Goal: Find specific page/section: Find specific page/section

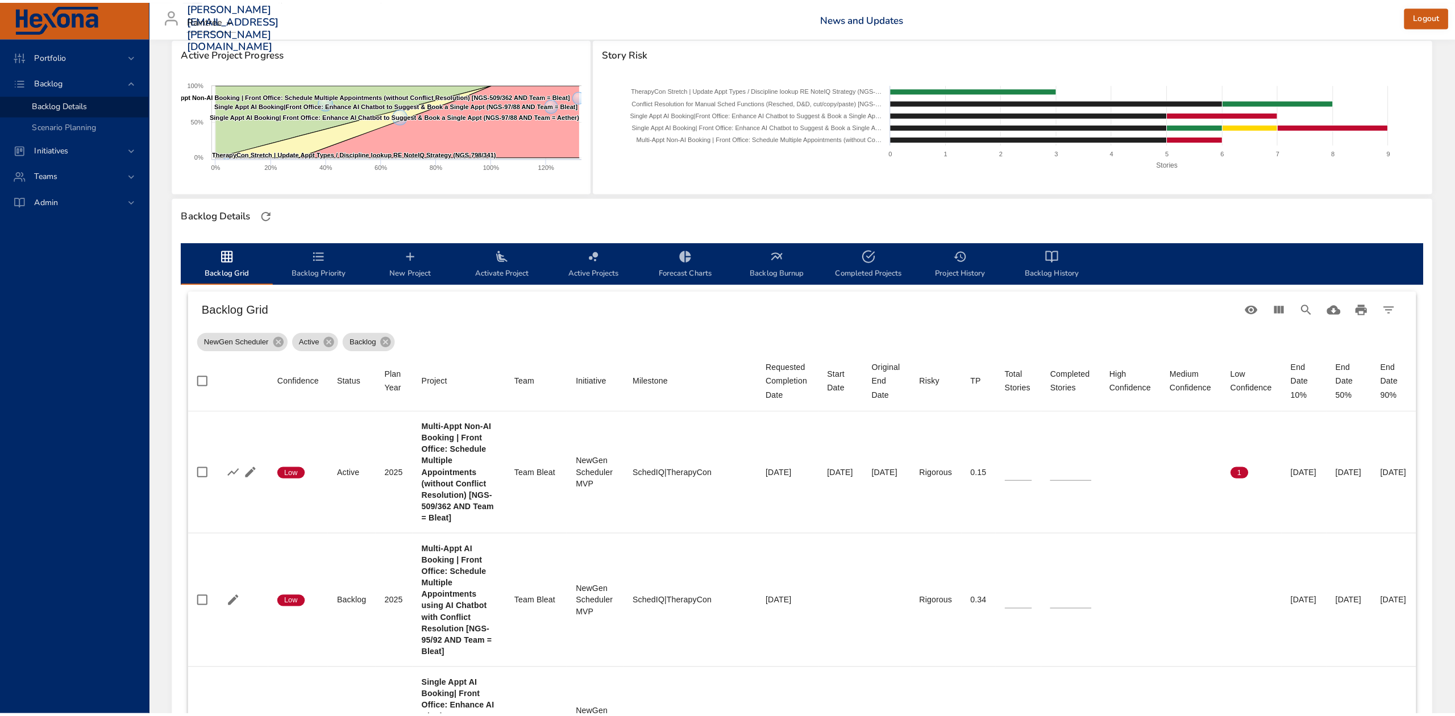
scroll to position [76, 0]
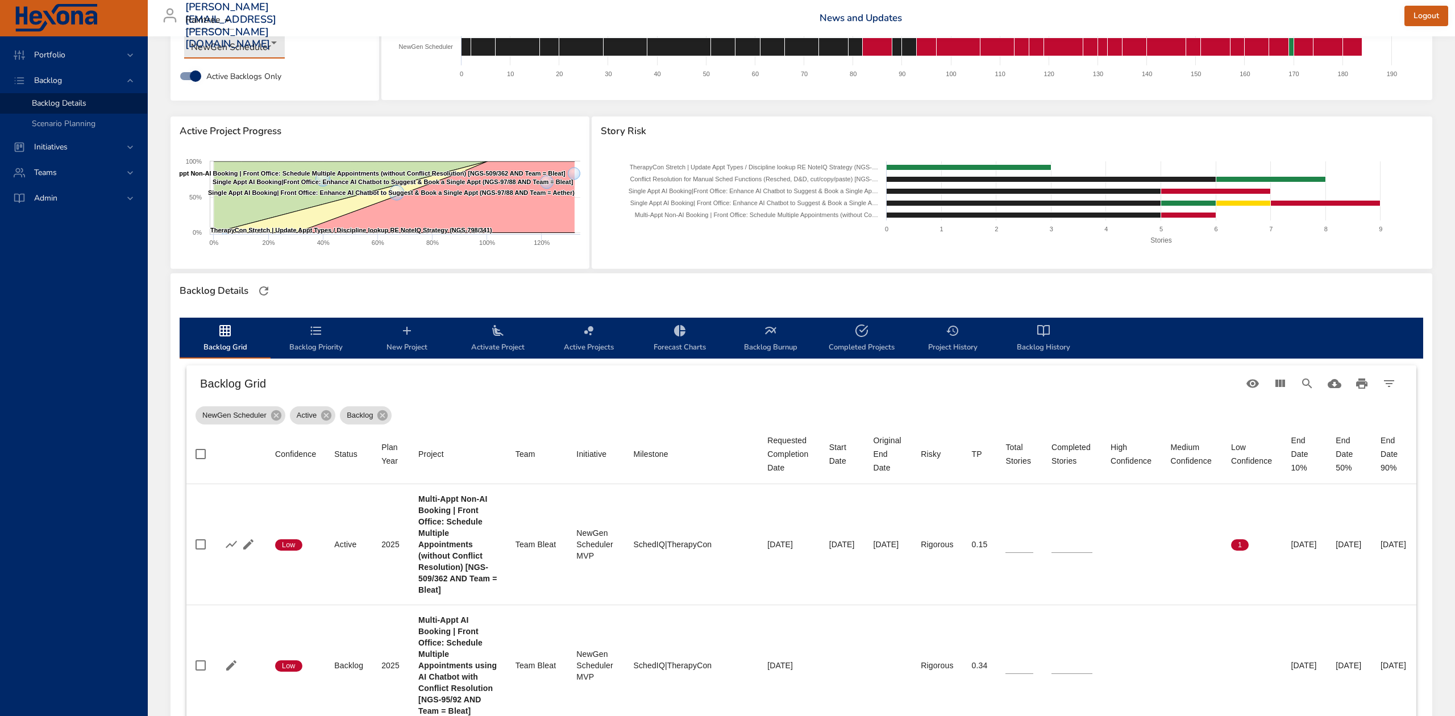
click at [267, 44] on body "Portfolio Backlog Backlog Details Scenario Planning Initiatives Teams Admin [PE…" at bounding box center [727, 282] width 1455 height 716
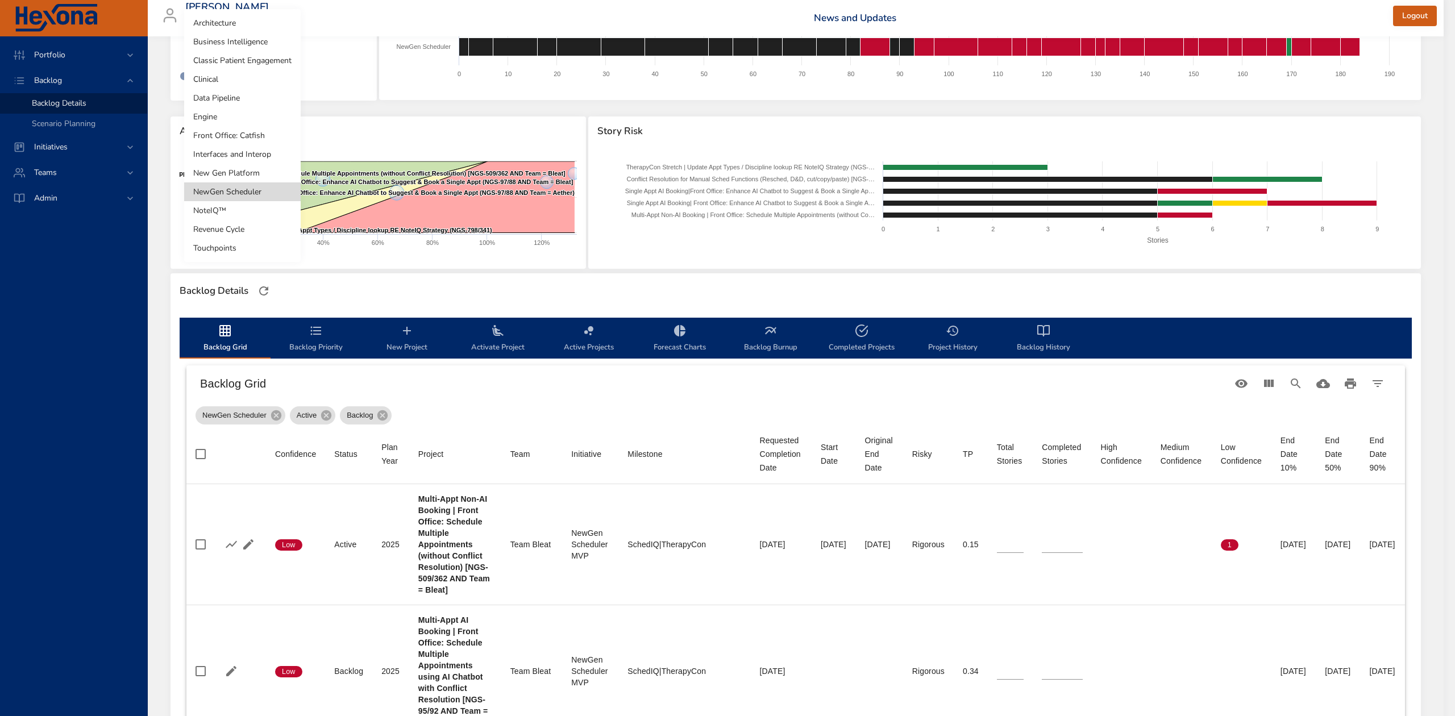
click at [237, 214] on li "NoteIQ™" at bounding box center [242, 210] width 117 height 19
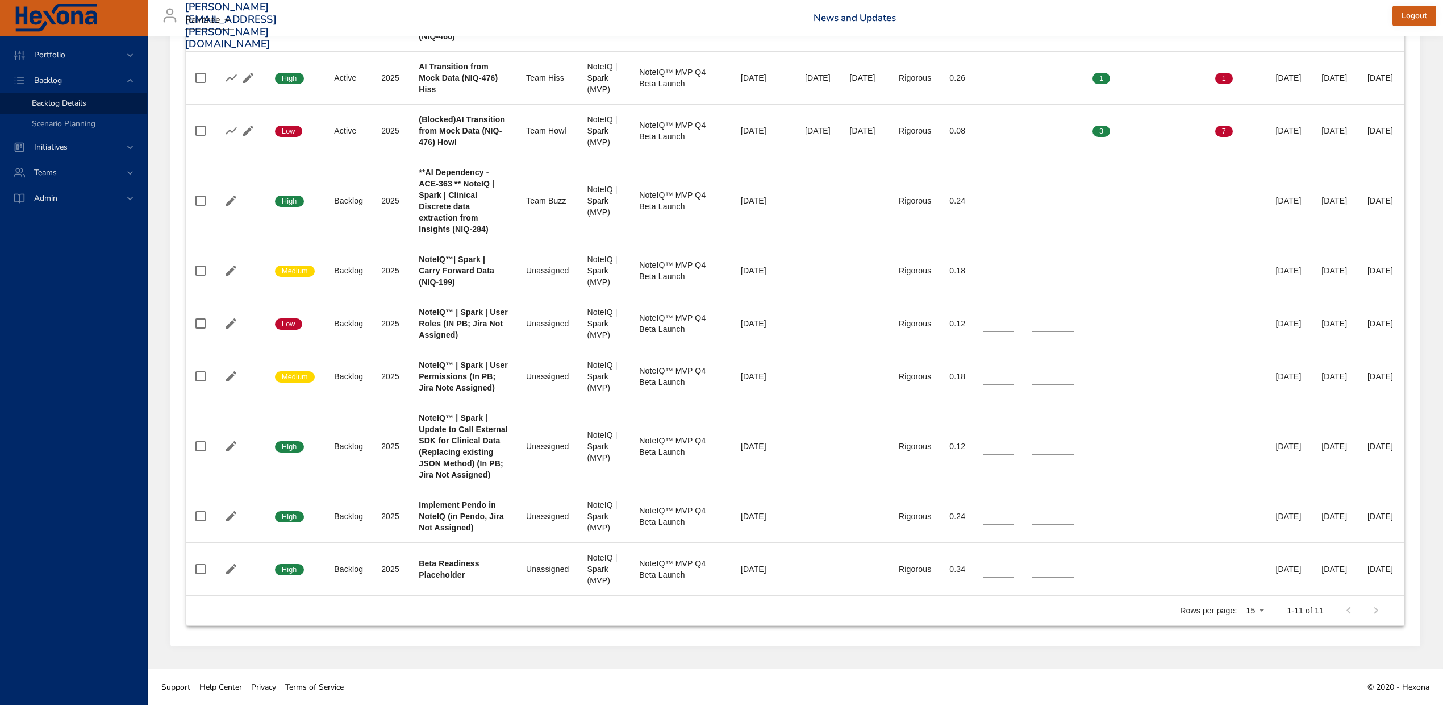
scroll to position [946, 0]
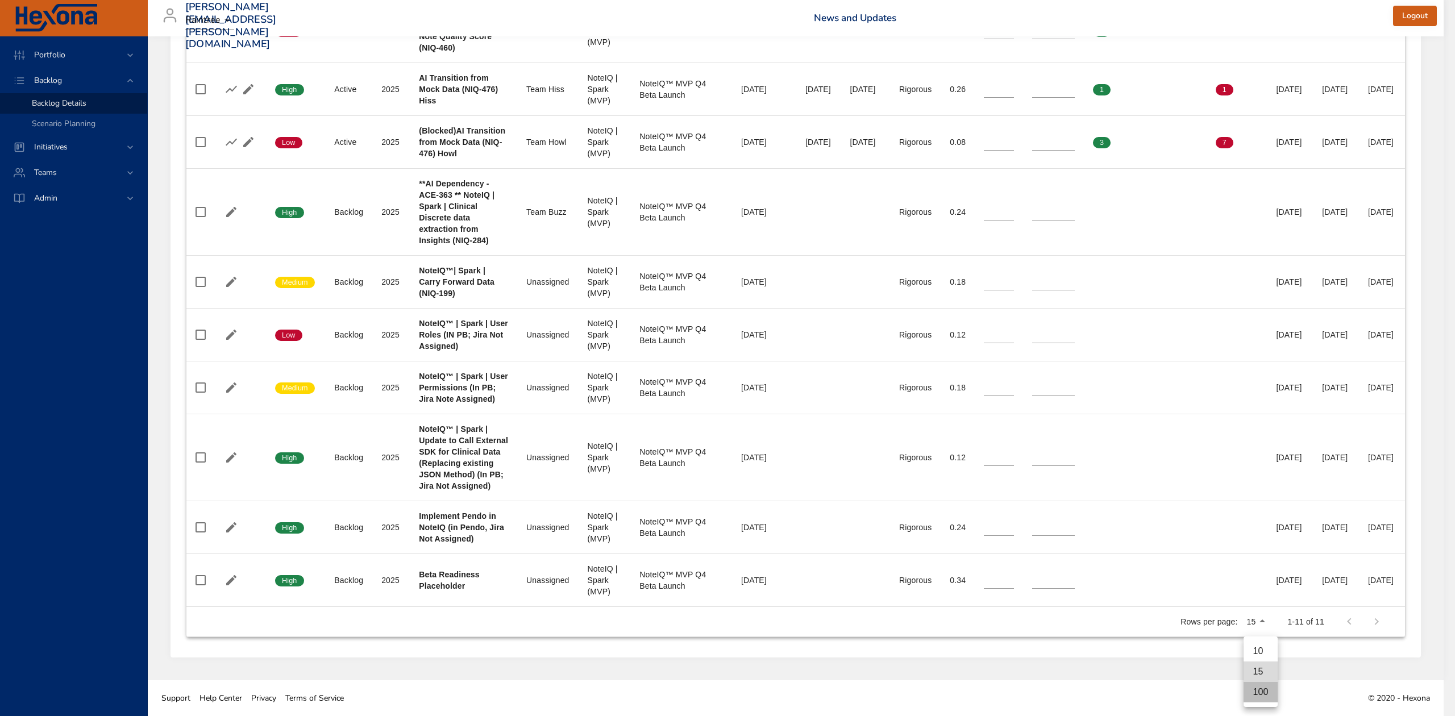
click at [1271, 687] on li "100" at bounding box center [1260, 692] width 34 height 20
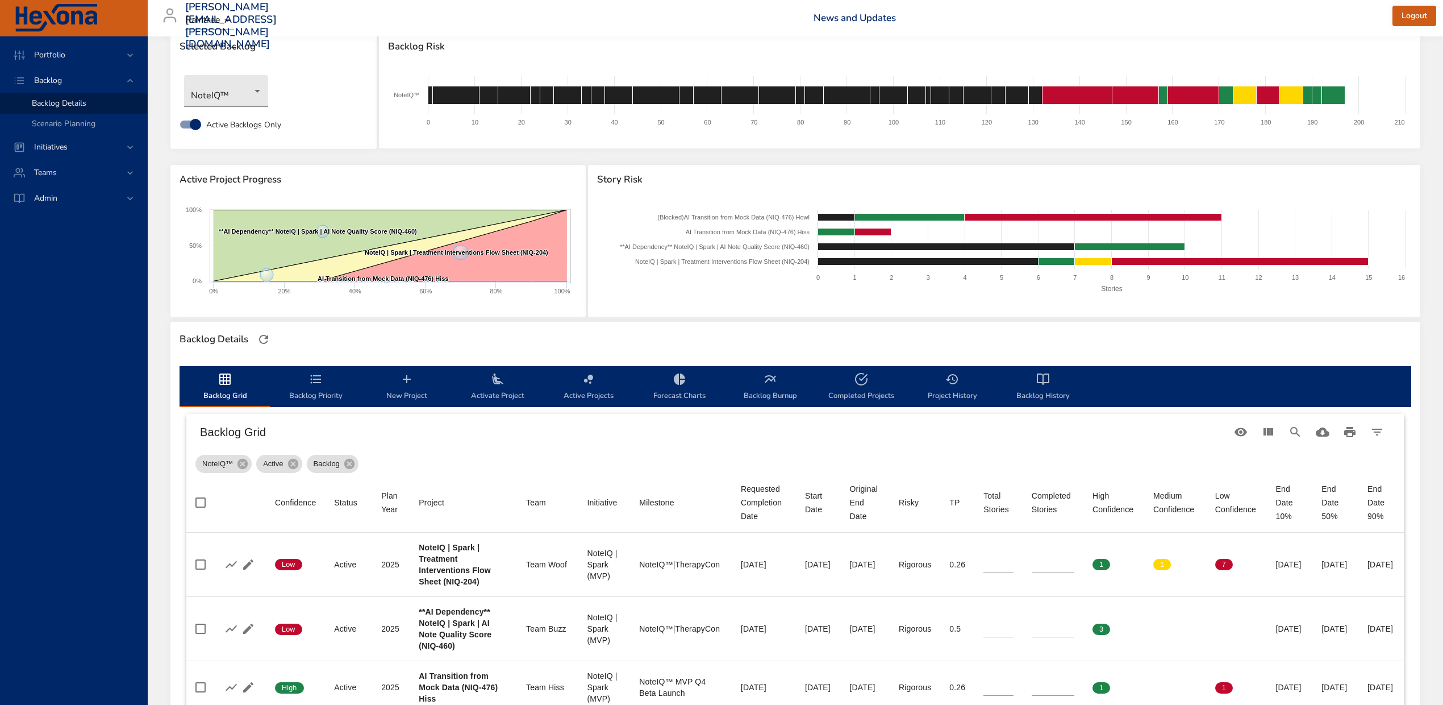
scroll to position [0, 0]
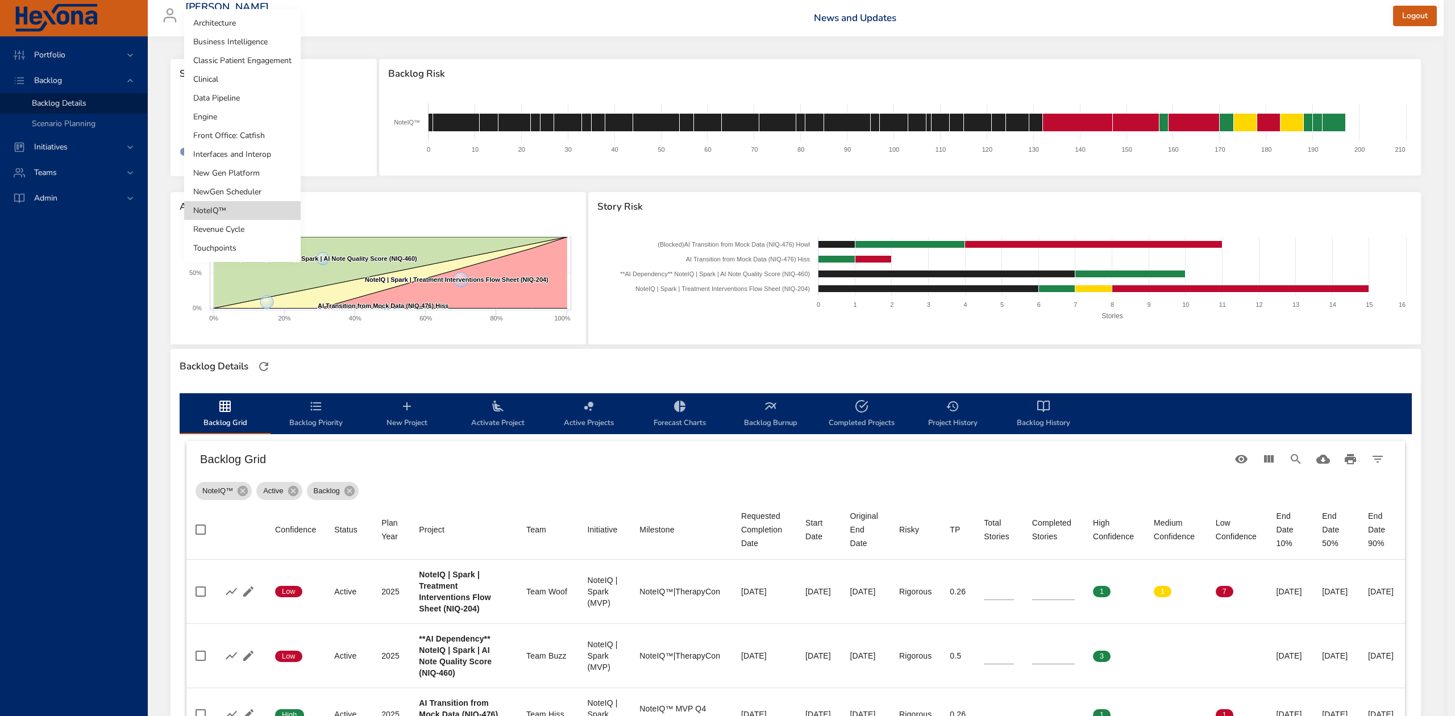
click at [253, 114] on body "Portfolio Backlog Backlog Details Scenario Planning Initiatives Teams Admin [PE…" at bounding box center [727, 358] width 1455 height 716
click at [238, 247] on li "Touchpoints" at bounding box center [242, 248] width 117 height 19
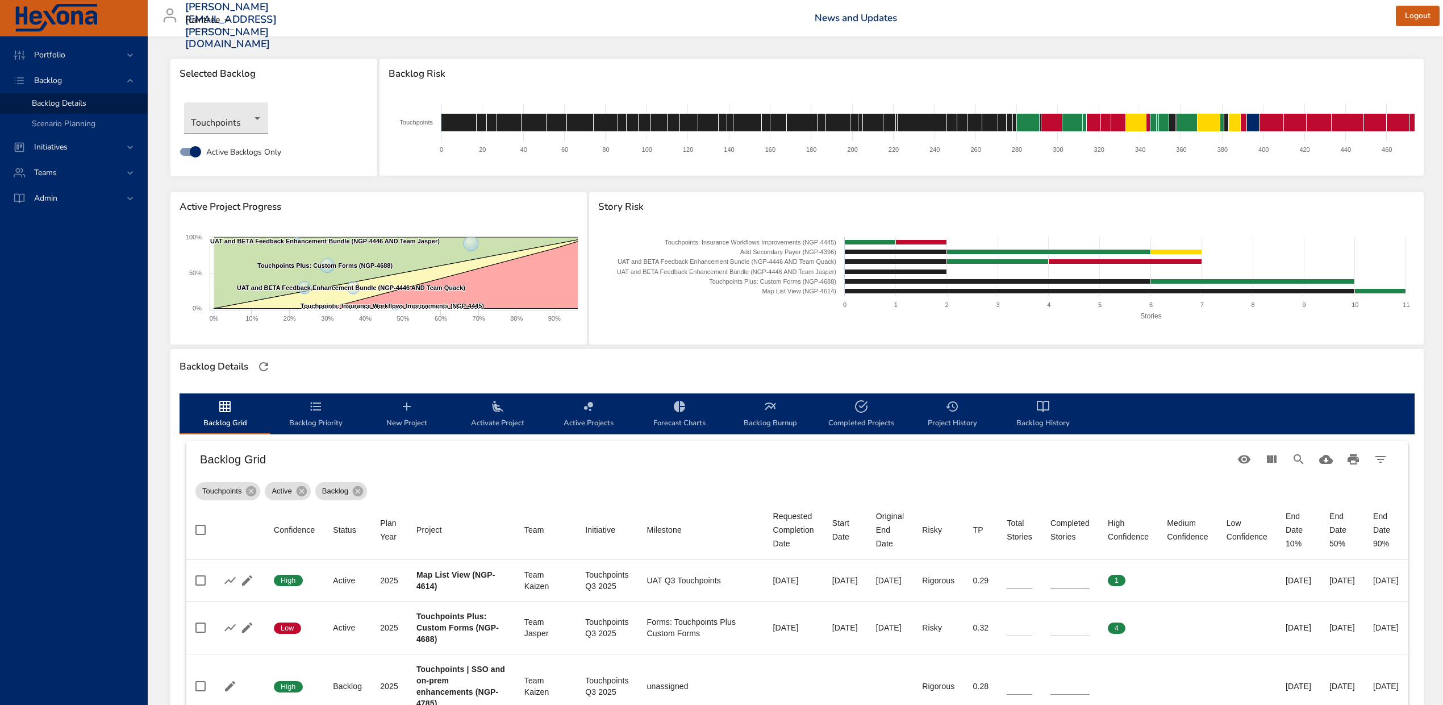
click at [246, 120] on body "Portfolio Backlog Backlog Details Scenario Planning Initiatives Teams Admin [PE…" at bounding box center [721, 352] width 1443 height 705
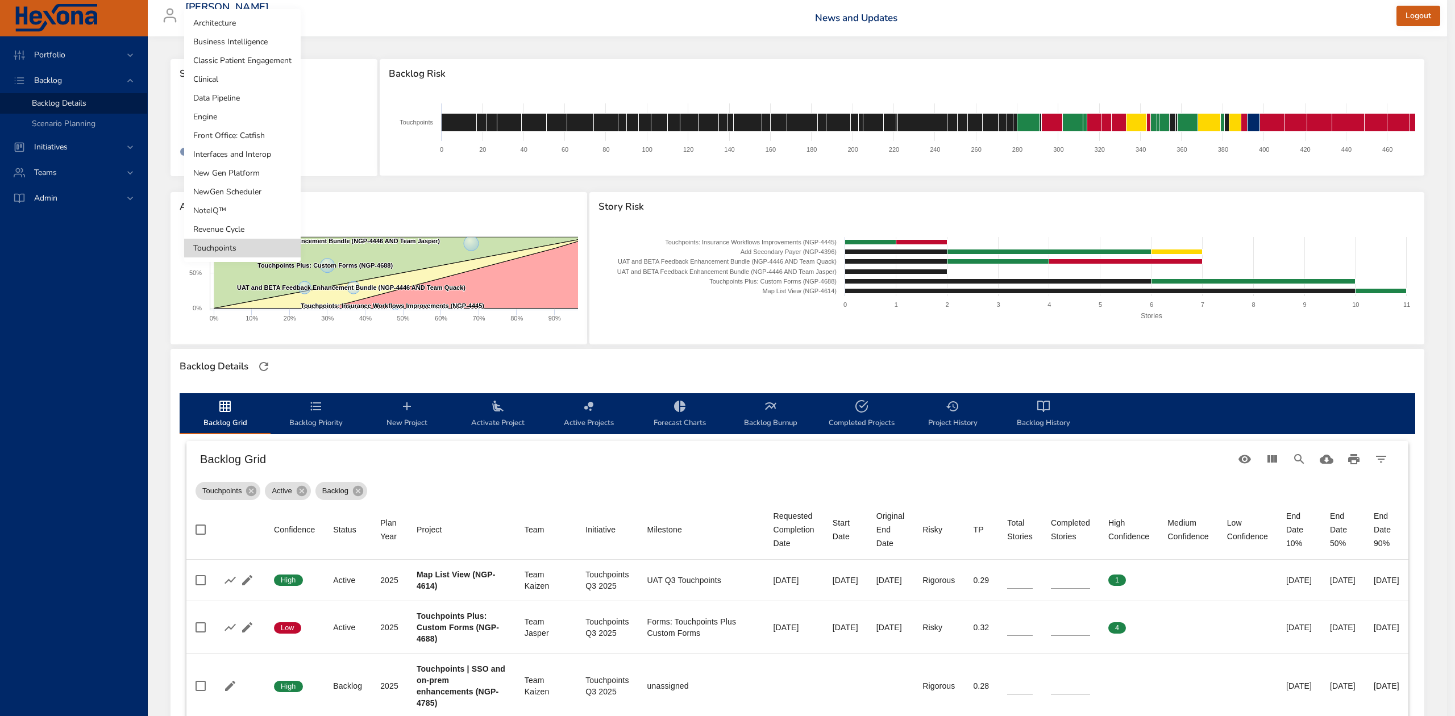
click at [255, 171] on li "New Gen Platform" at bounding box center [242, 173] width 117 height 19
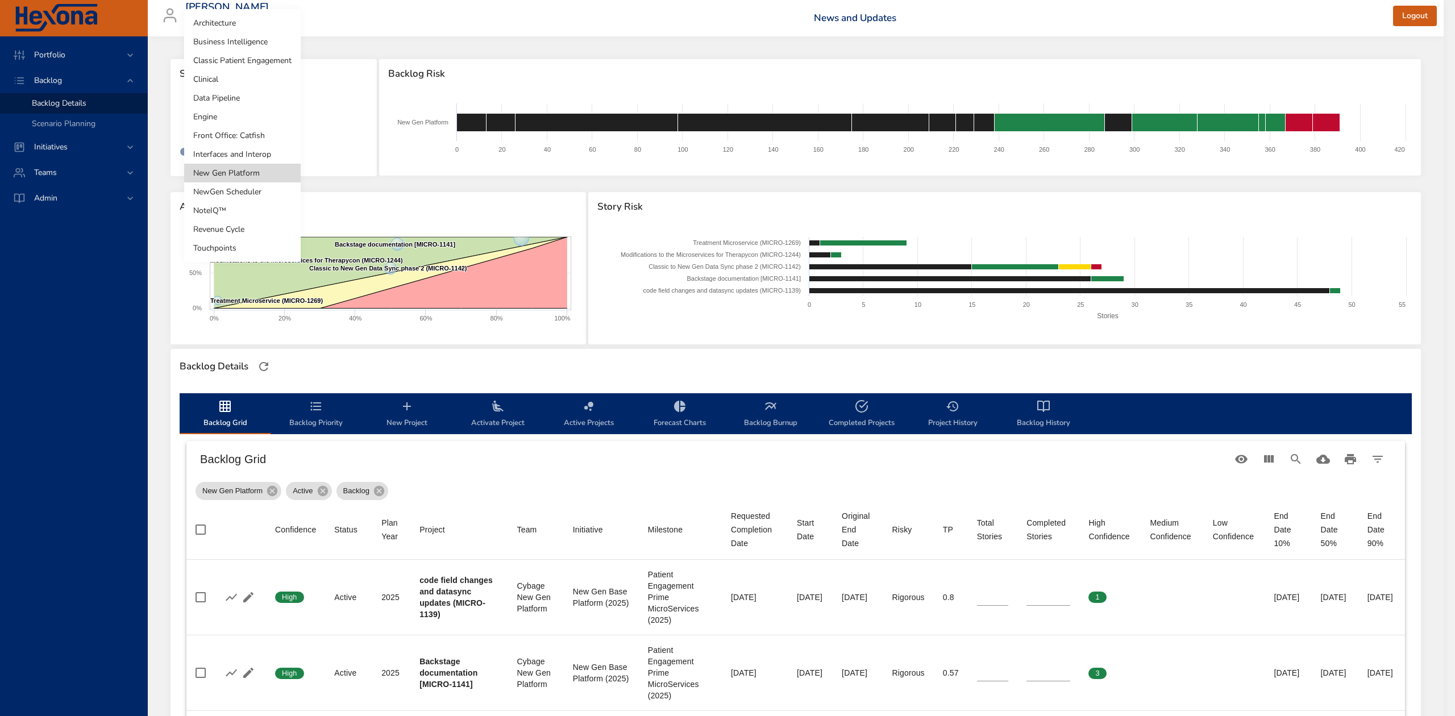
click at [244, 115] on body "Portfolio Backlog Backlog Details Scenario Planning Initiatives Teams Admin [PE…" at bounding box center [727, 358] width 1455 height 716
click at [235, 228] on li "Revenue Cycle" at bounding box center [242, 229] width 117 height 19
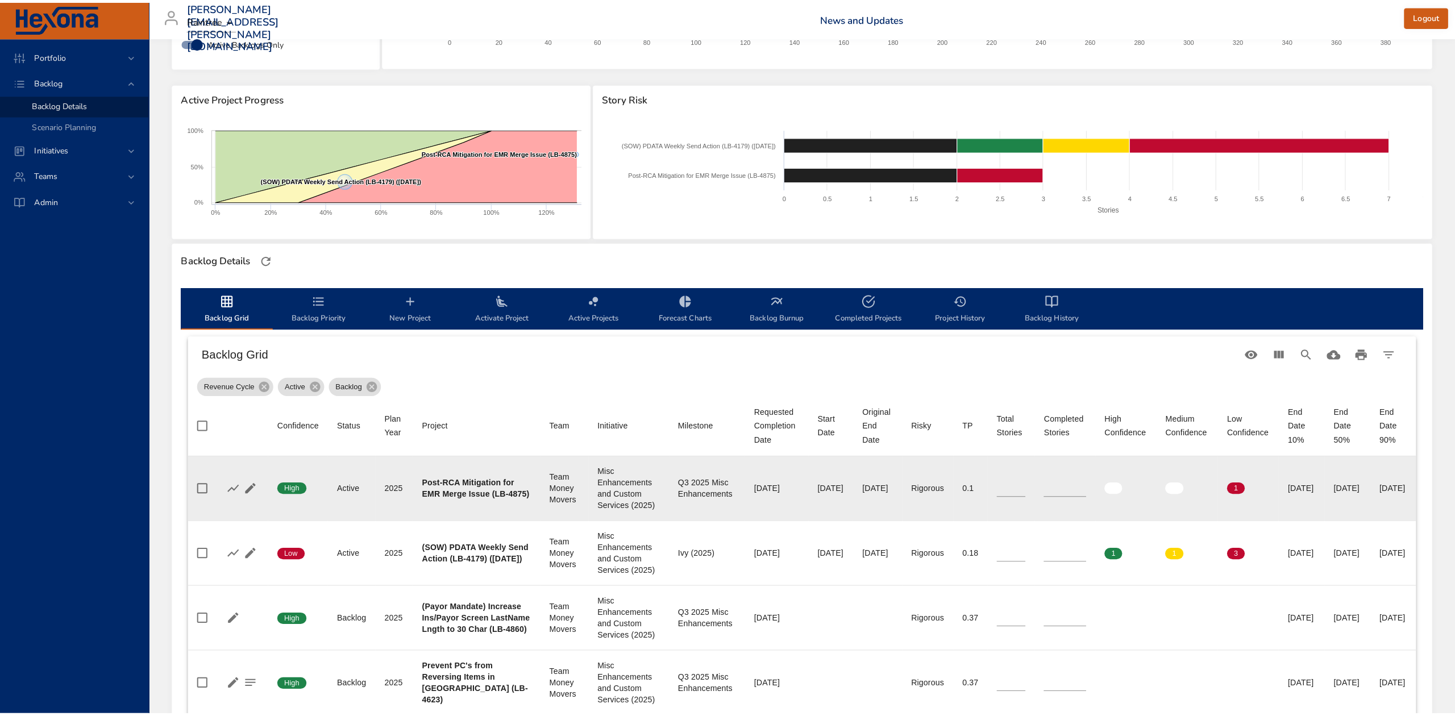
scroll to position [76, 0]
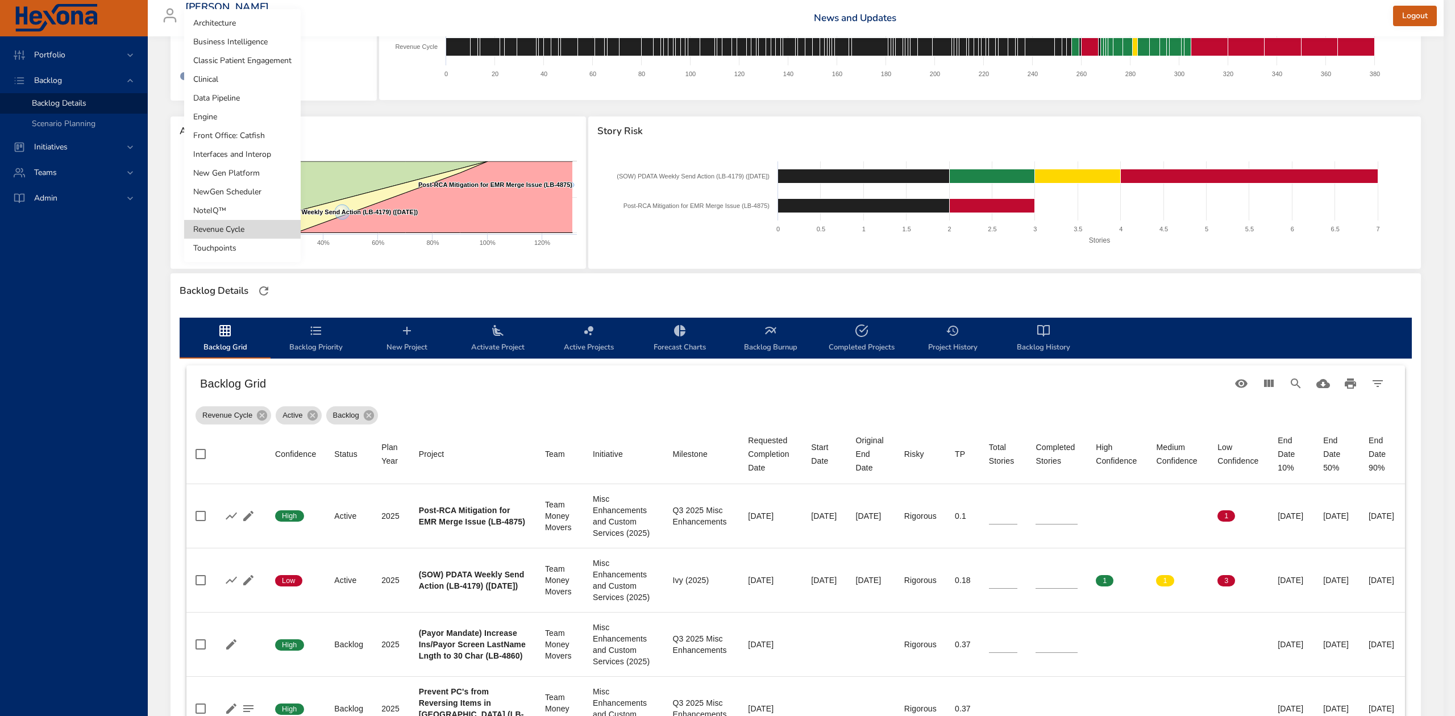
click at [255, 45] on body "Portfolio Backlog Backlog Details Scenario Planning Initiatives Teams Admin [PE…" at bounding box center [727, 282] width 1455 height 716
click at [225, 26] on li "Architecture" at bounding box center [242, 23] width 117 height 19
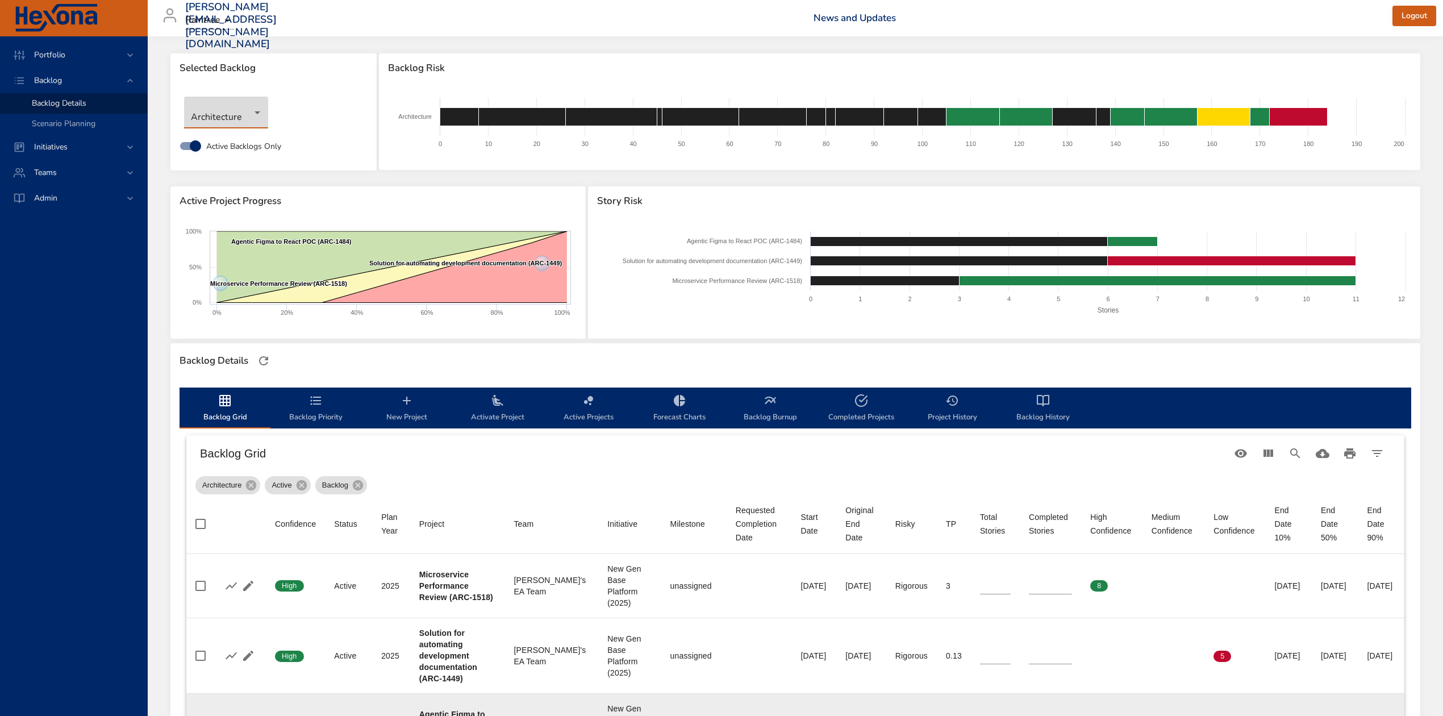
scroll to position [0, 0]
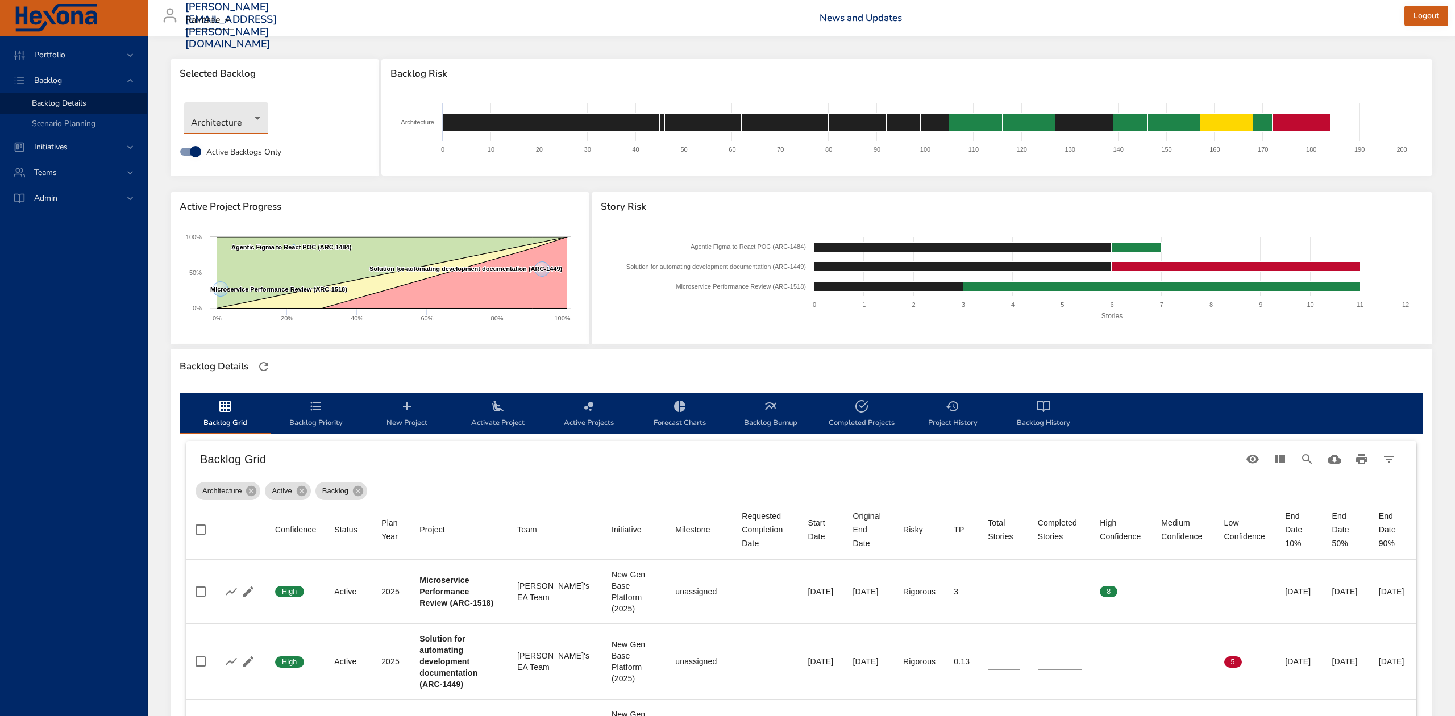
click at [249, 124] on body "Portfolio Backlog Backlog Details Scenario Planning Initiatives Teams Admin [PE…" at bounding box center [727, 358] width 1455 height 716
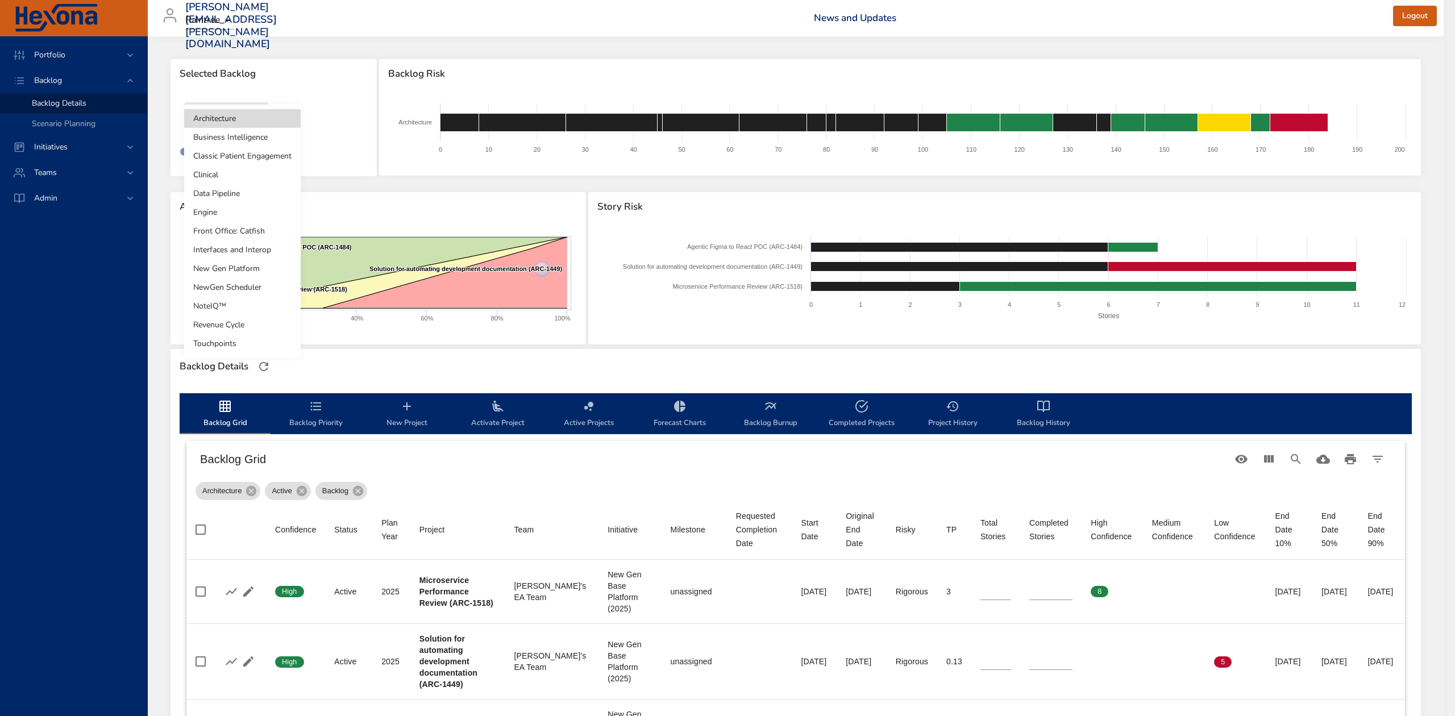
click at [241, 194] on li "Data Pipeline" at bounding box center [242, 193] width 117 height 19
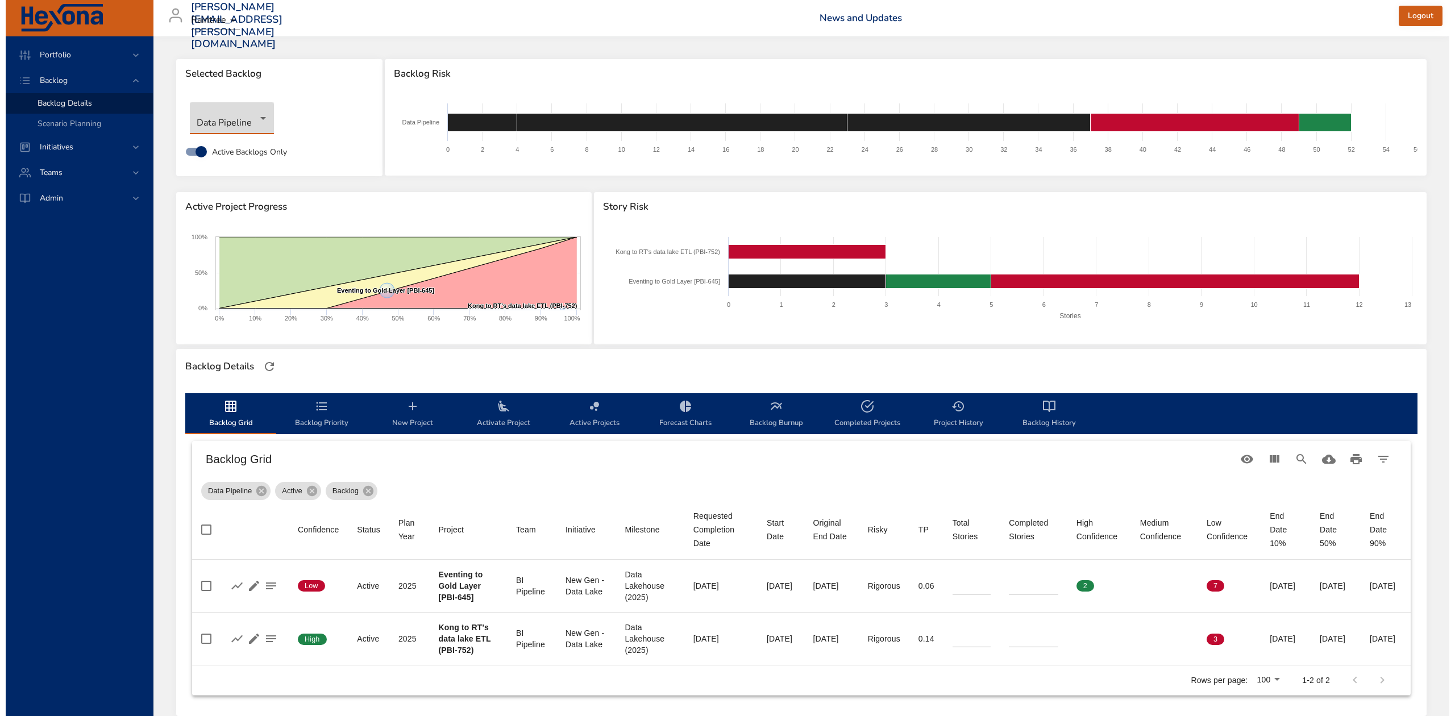
scroll to position [70, 0]
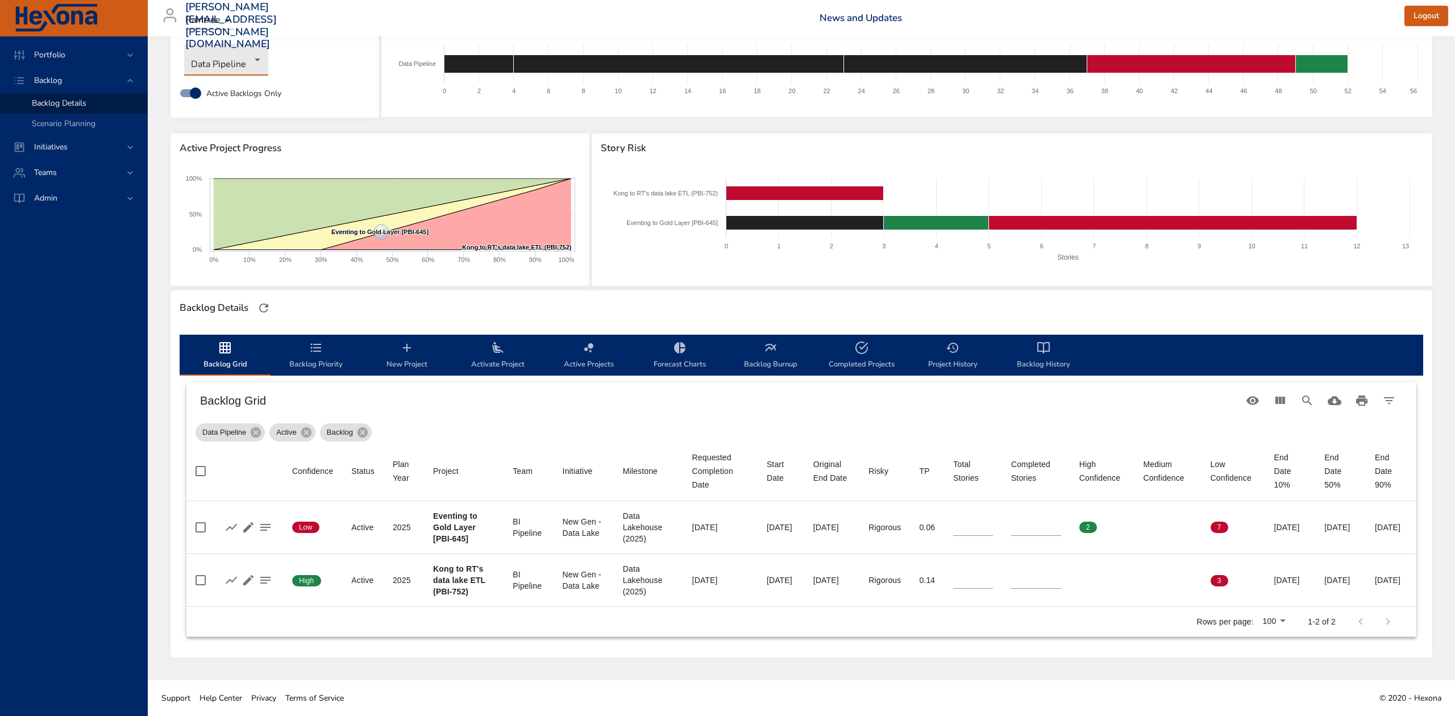
click at [260, 50] on body "Portfolio Backlog Backlog Details Scenario Planning Initiatives Teams Admin [PE…" at bounding box center [727, 299] width 1455 height 716
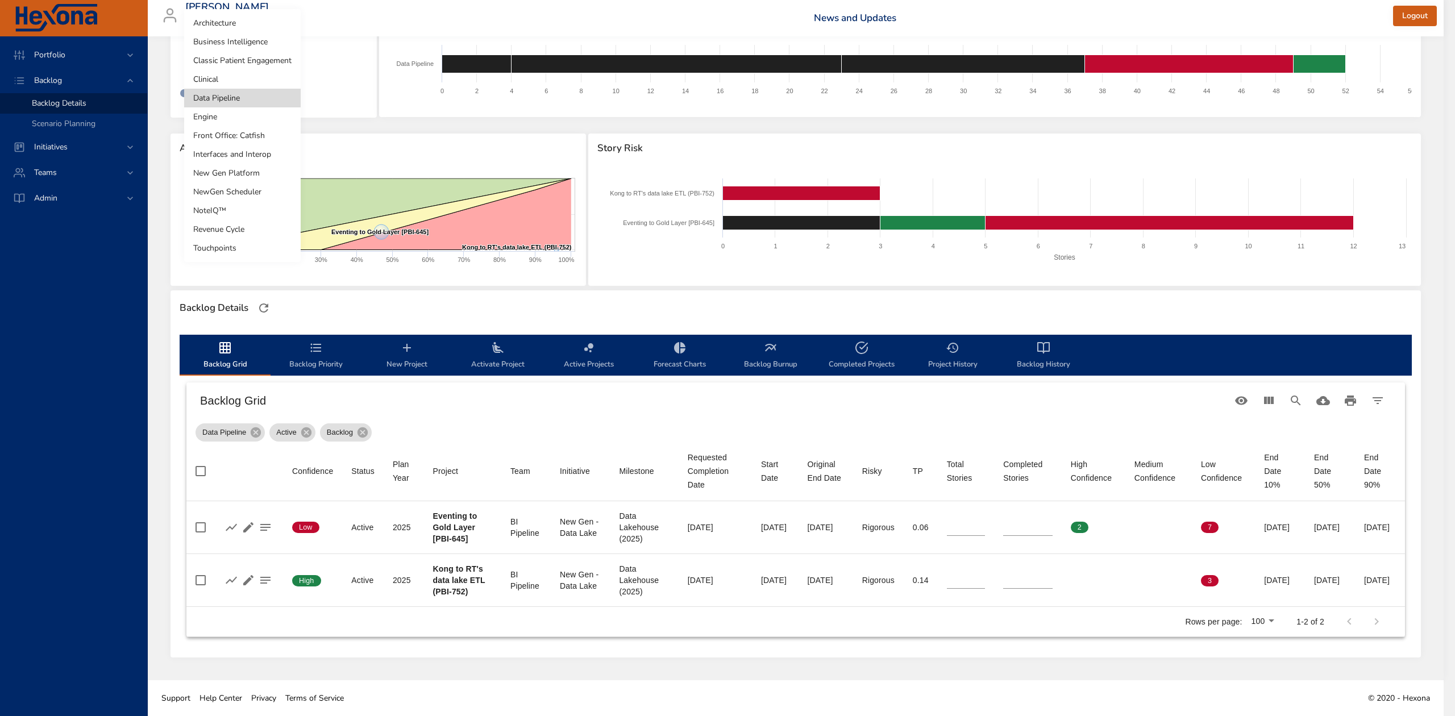
click at [264, 44] on li "Business Intelligence" at bounding box center [242, 41] width 117 height 19
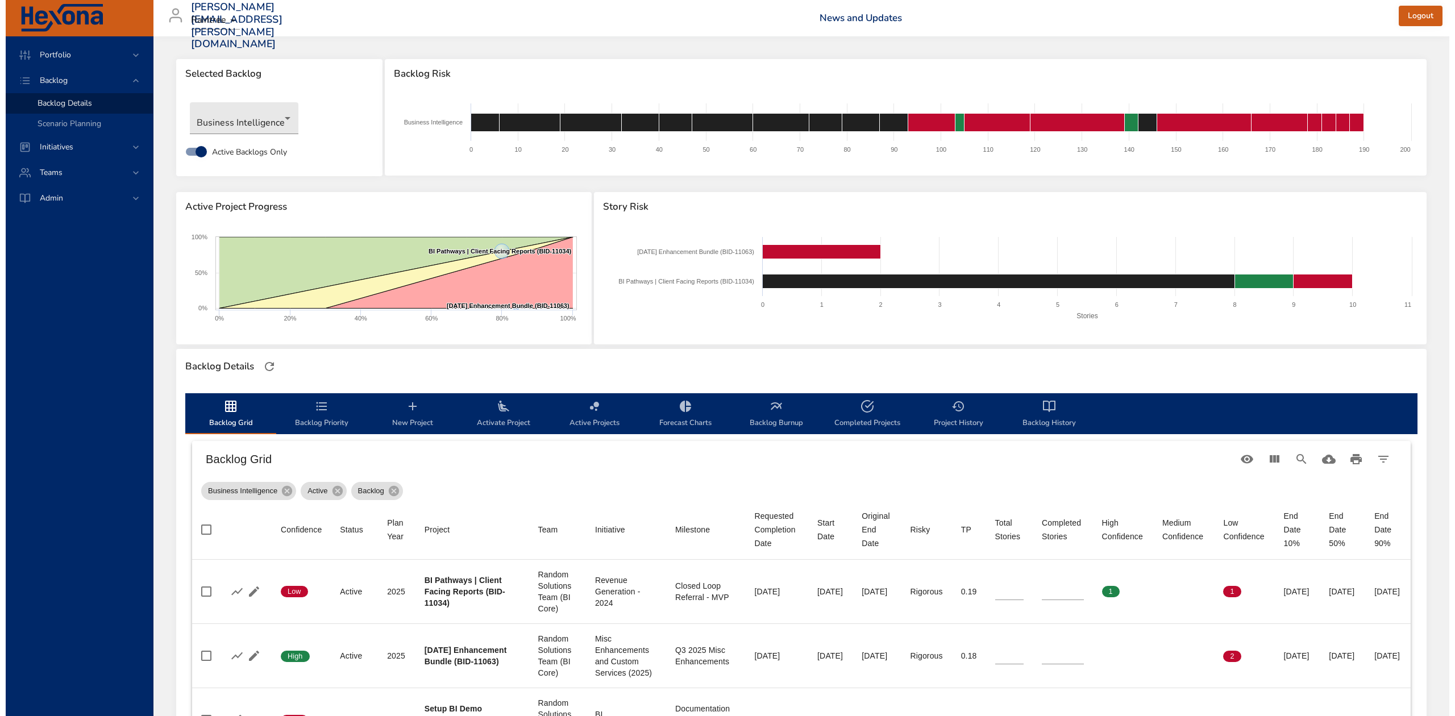
scroll to position [76, 0]
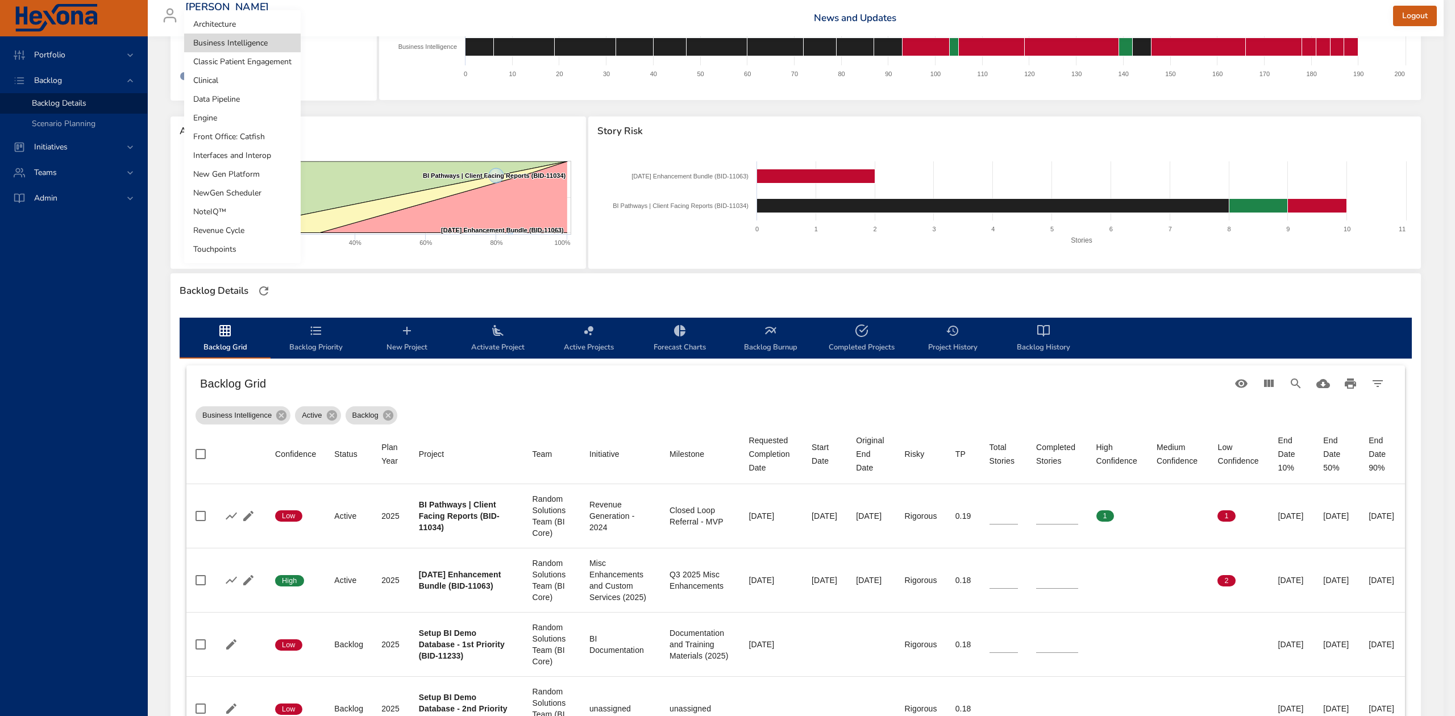
click at [277, 43] on body "Portfolio Backlog Backlog Details Scenario Planning Initiatives Teams Admin [PE…" at bounding box center [727, 282] width 1455 height 716
click at [244, 82] on li "Clinical" at bounding box center [242, 80] width 117 height 19
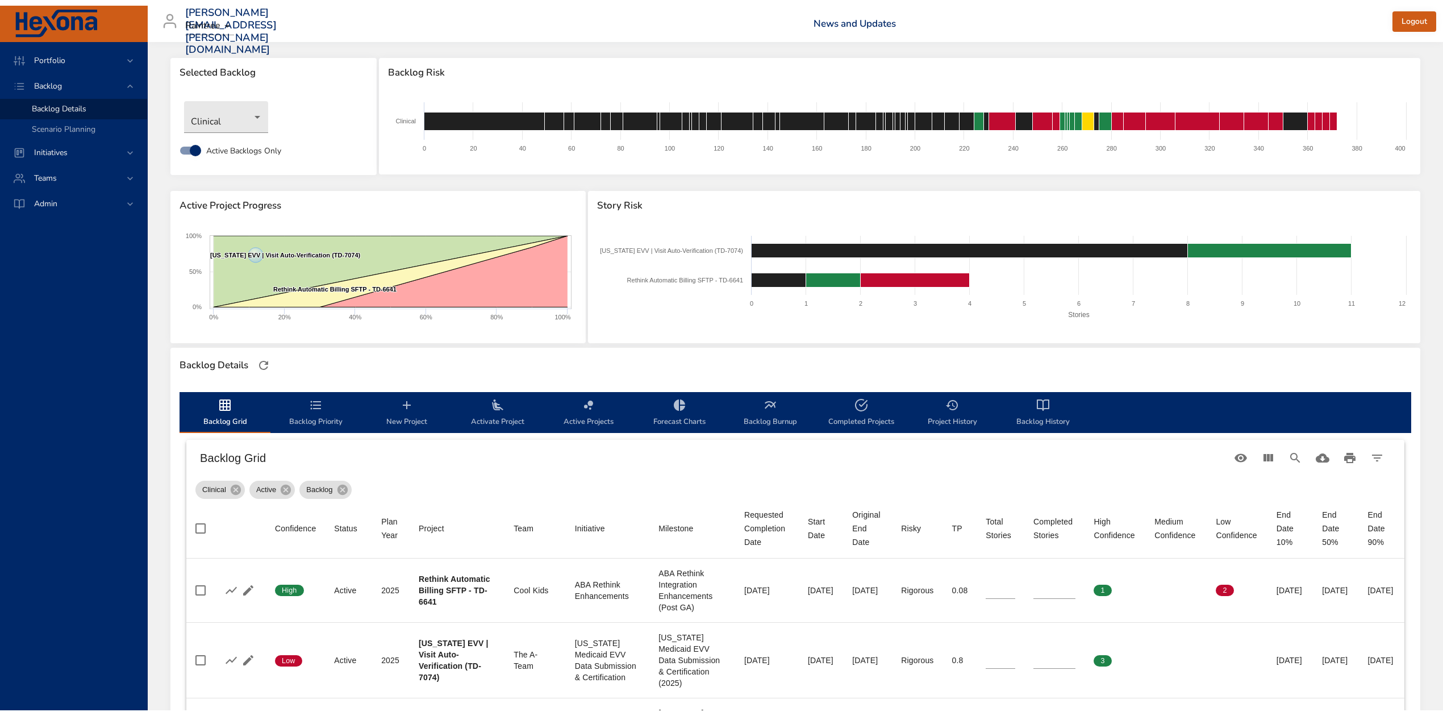
scroll to position [0, 0]
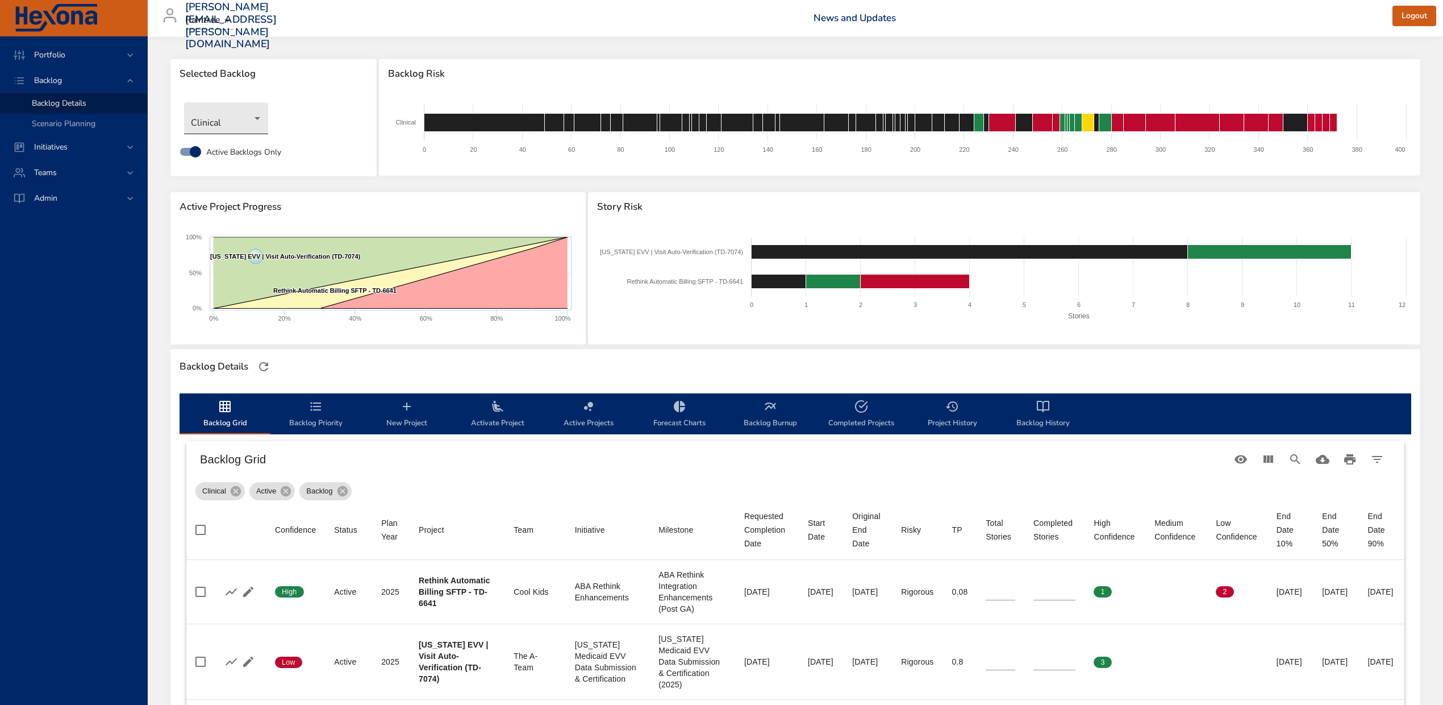
click at [247, 120] on body "Portfolio Backlog Backlog Details Scenario Planning Initiatives Teams Admin [PE…" at bounding box center [721, 352] width 1443 height 705
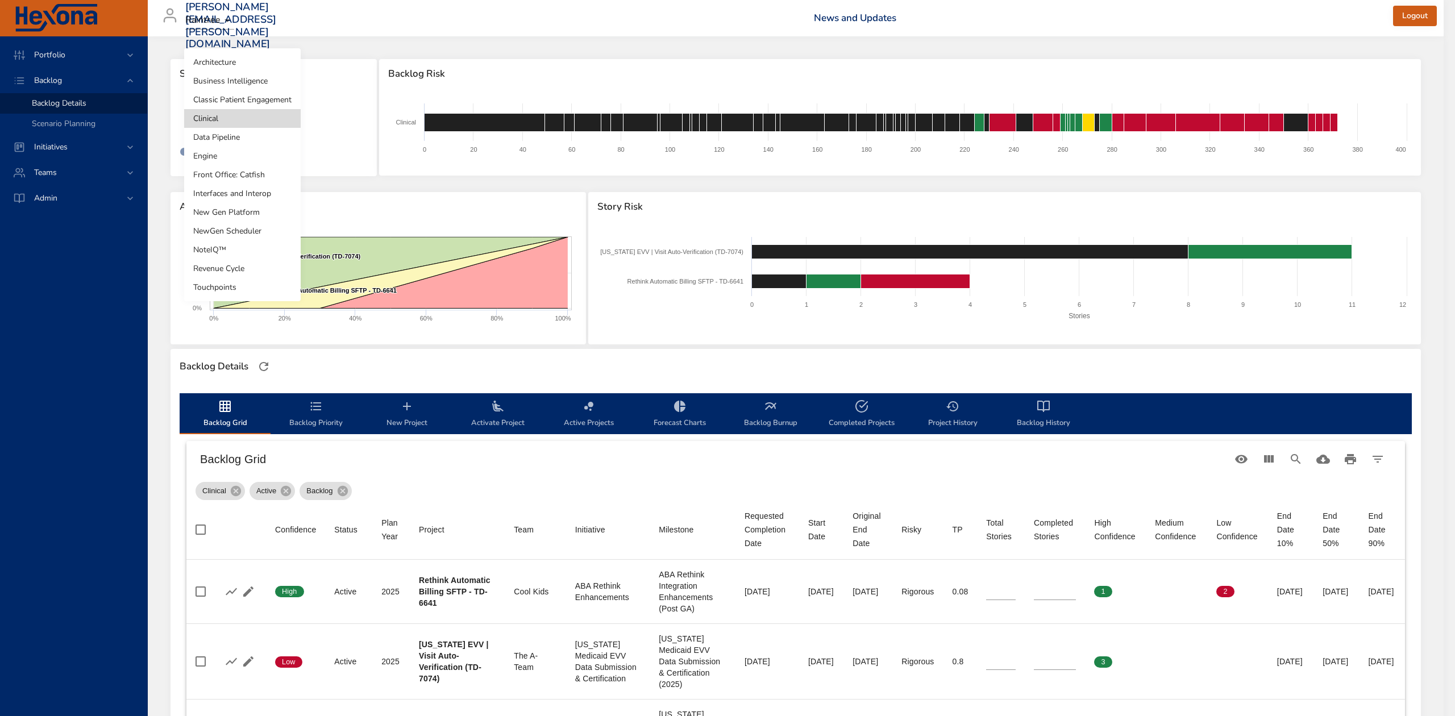
click at [242, 180] on li "Front Office: Catfish" at bounding box center [242, 174] width 117 height 19
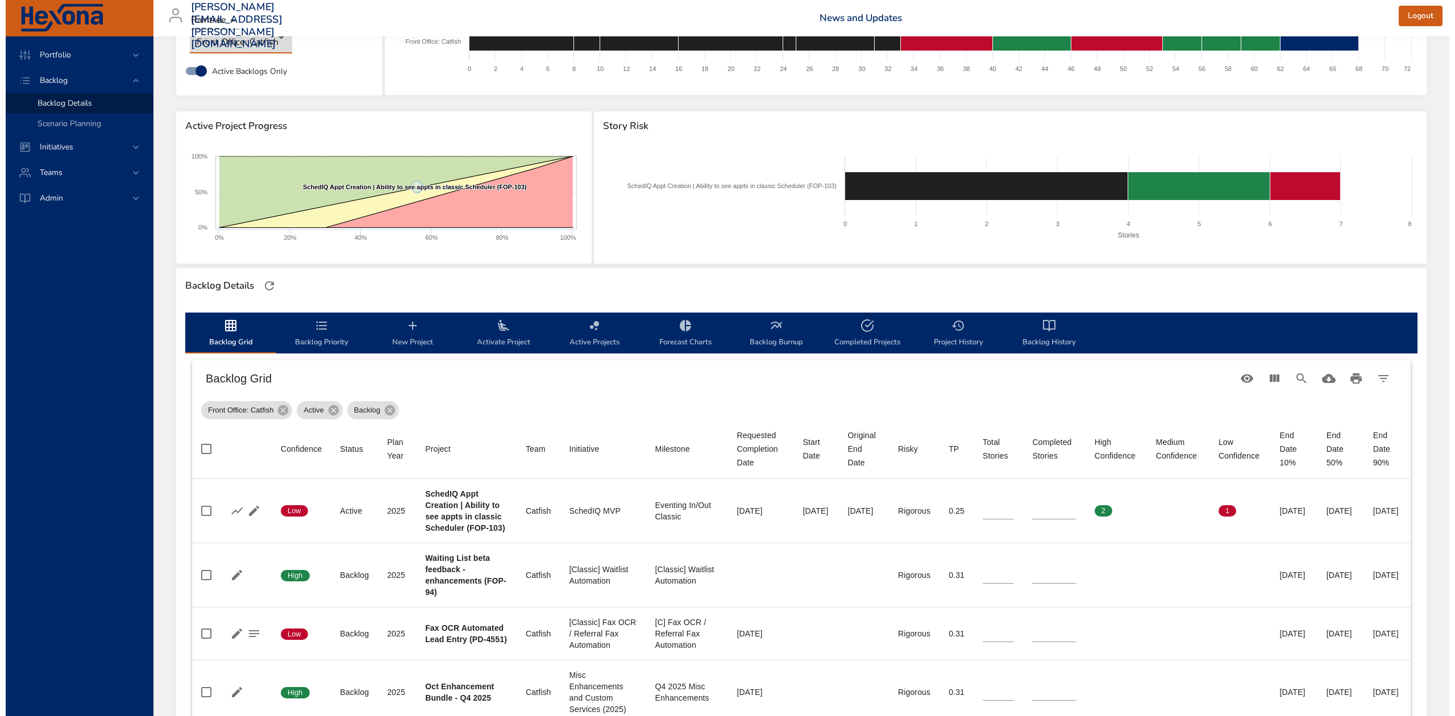
scroll to position [76, 0]
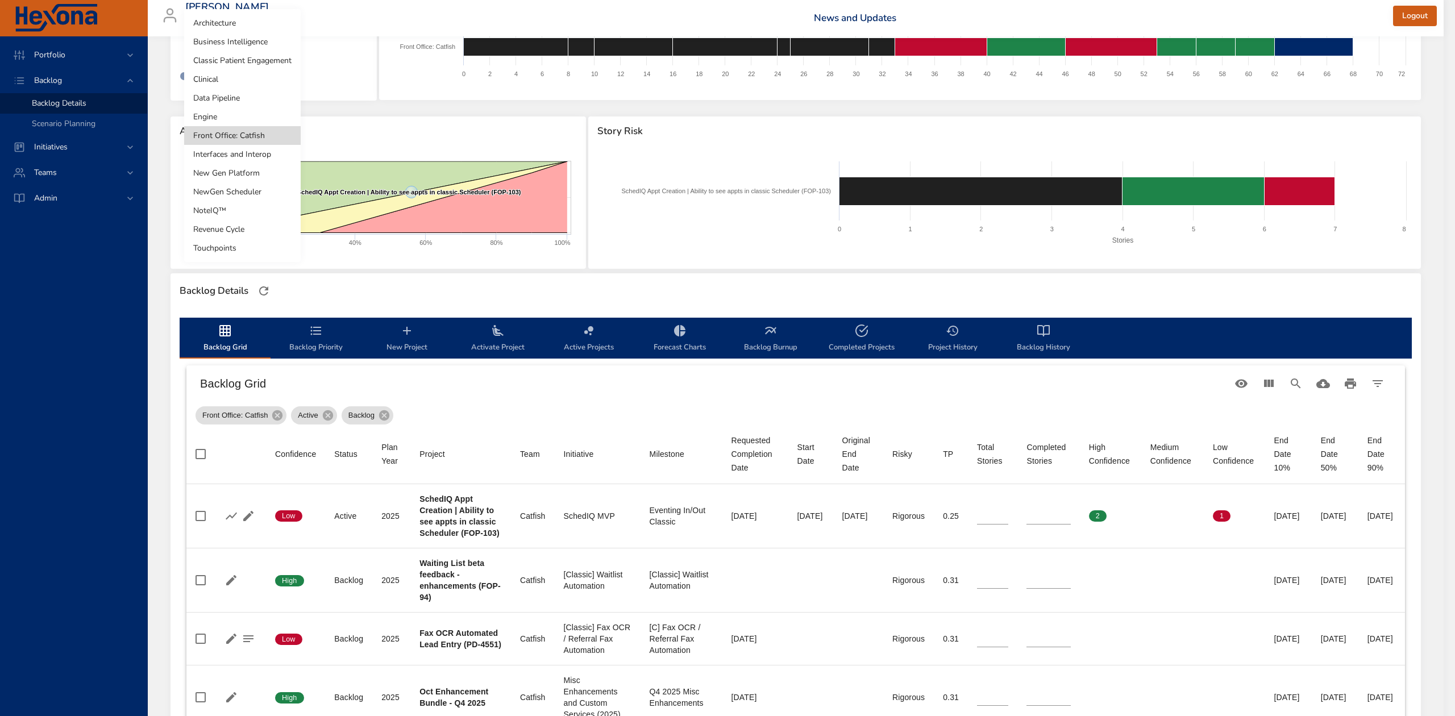
click at [276, 44] on body "Portfolio Backlog Backlog Details Scenario Planning Initiatives Teams Admin [PE…" at bounding box center [727, 282] width 1455 height 716
click at [261, 158] on li "Interfaces and Interop" at bounding box center [242, 154] width 117 height 19
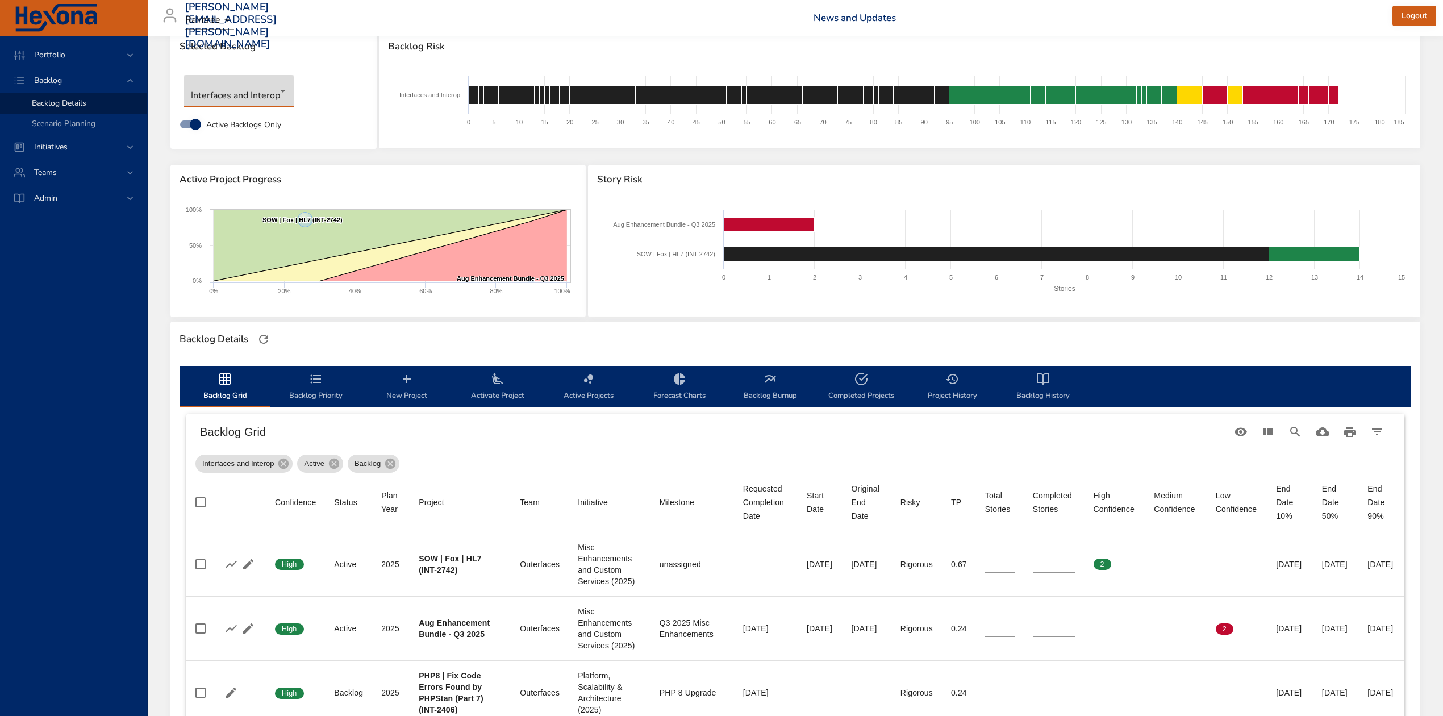
scroll to position [0, 0]
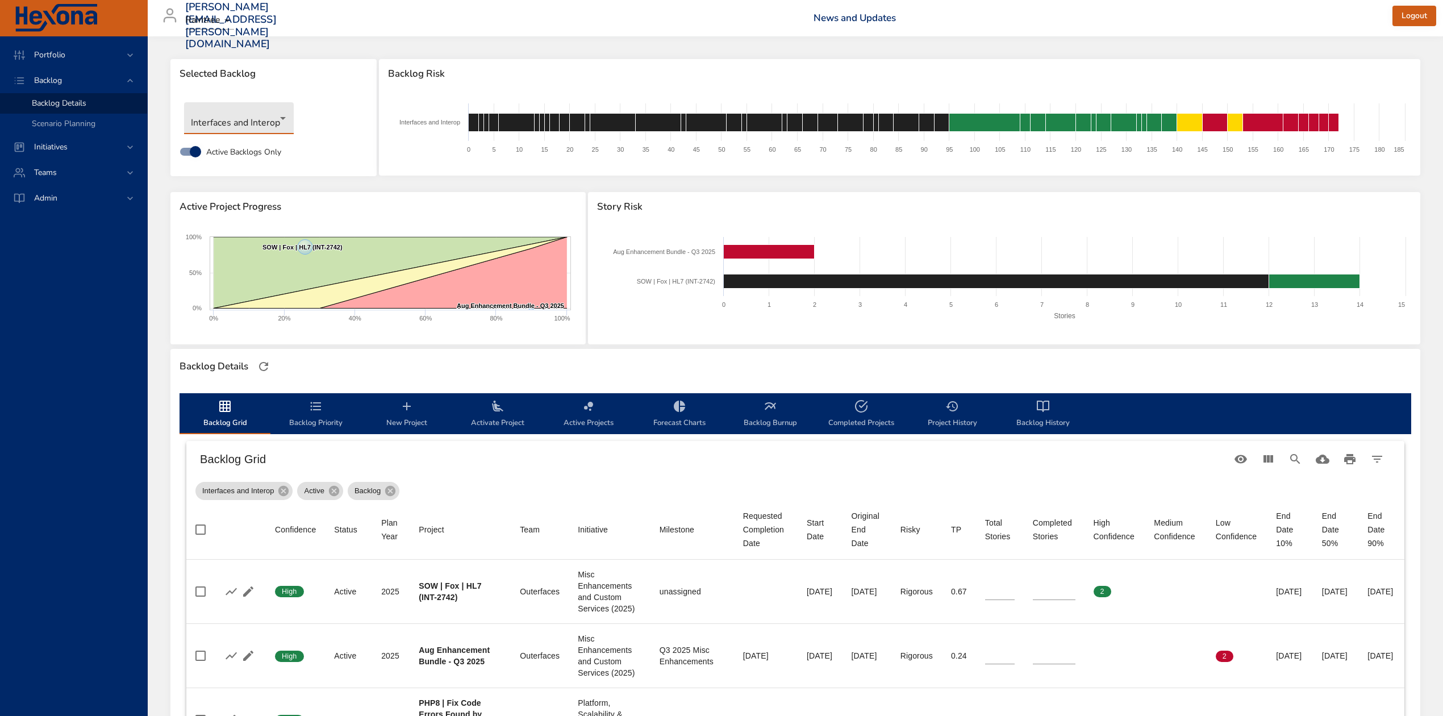
click at [280, 119] on body "Portfolio Backlog Backlog Details Scenario Planning Initiatives Teams Admin [PE…" at bounding box center [721, 358] width 1443 height 716
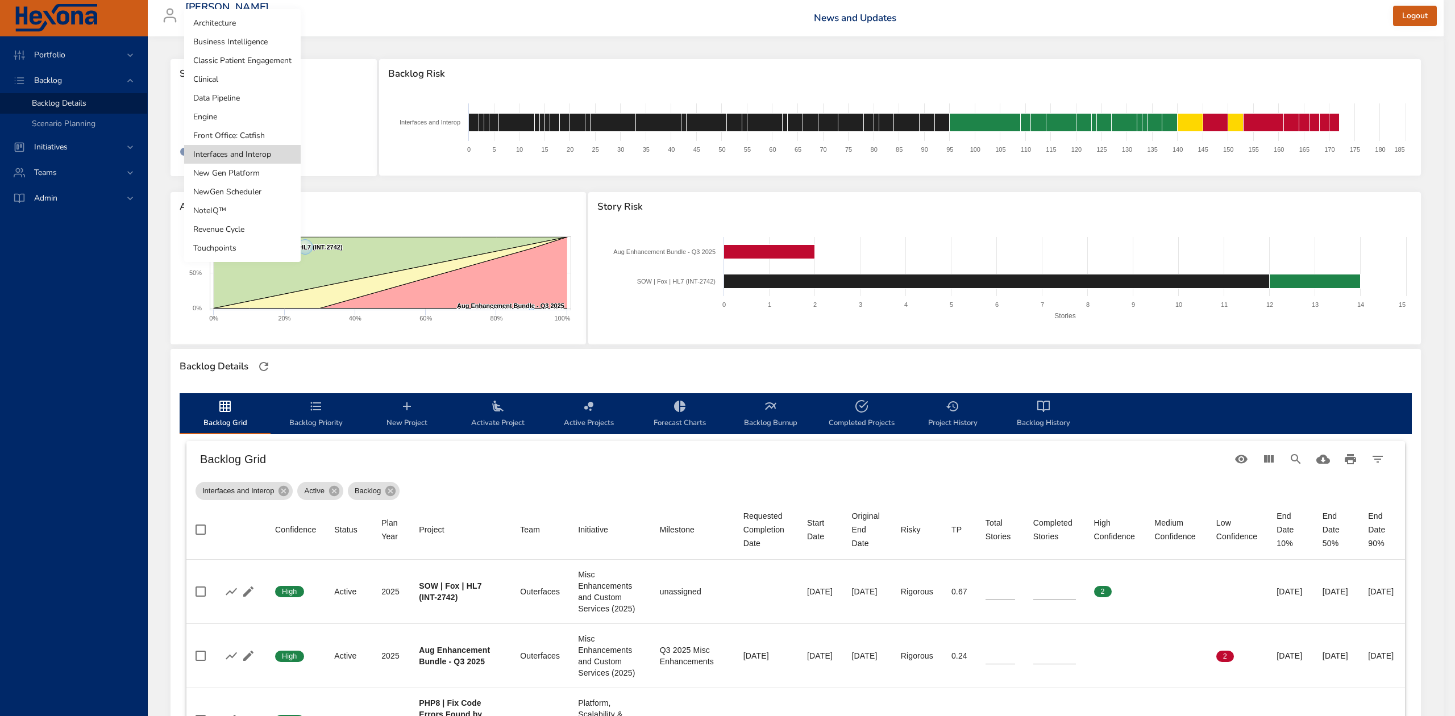
click at [280, 119] on li "Engine" at bounding box center [242, 116] width 117 height 19
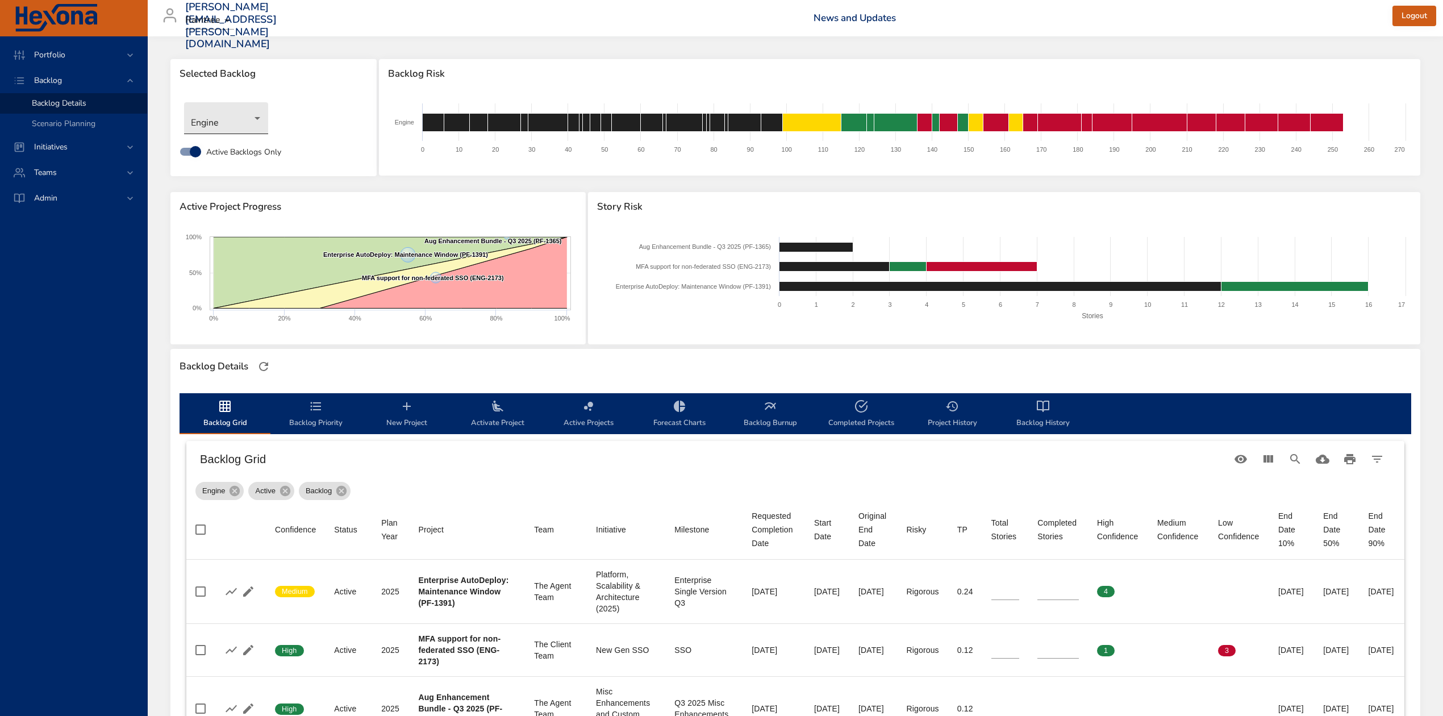
click at [255, 117] on body "Portfolio Backlog Backlog Details Scenario Planning Initiatives Teams Admin [PE…" at bounding box center [721, 358] width 1443 height 716
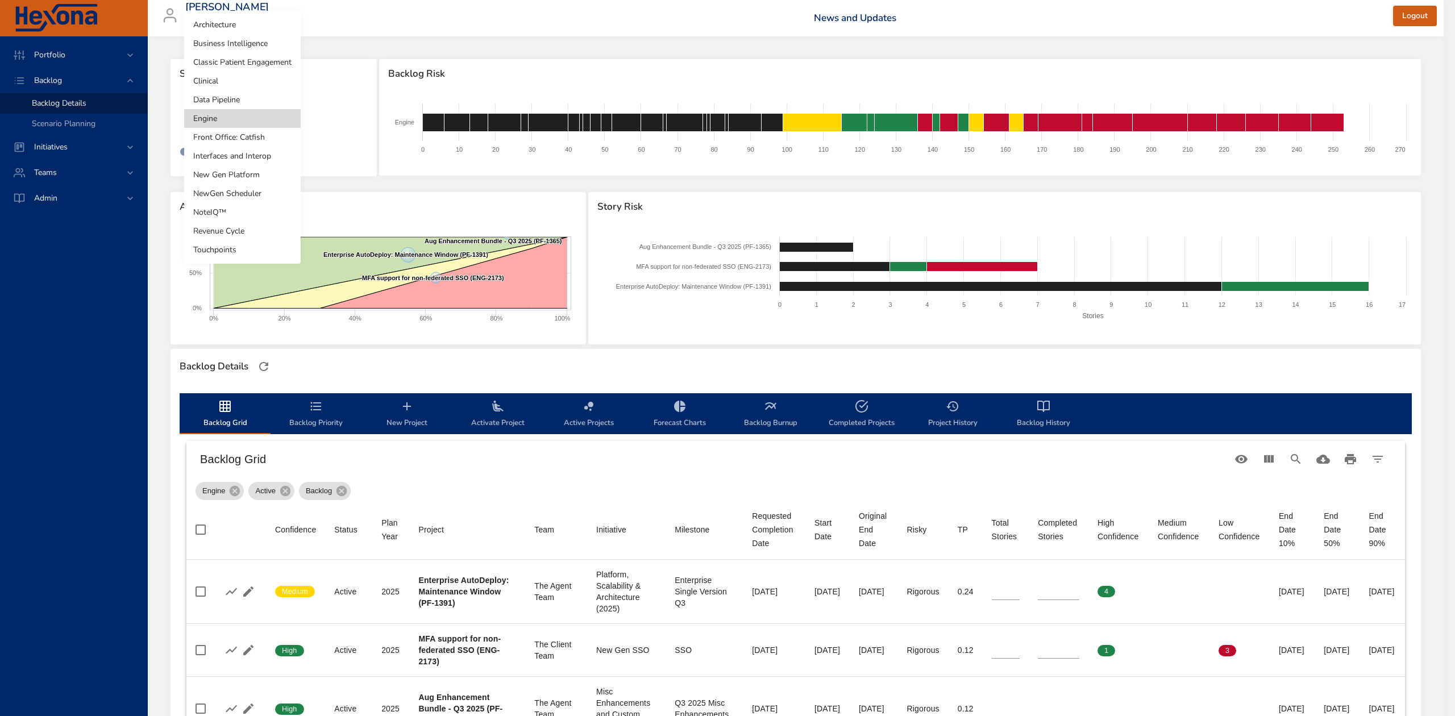
click at [249, 40] on li "Business Intelligence" at bounding box center [242, 43] width 117 height 19
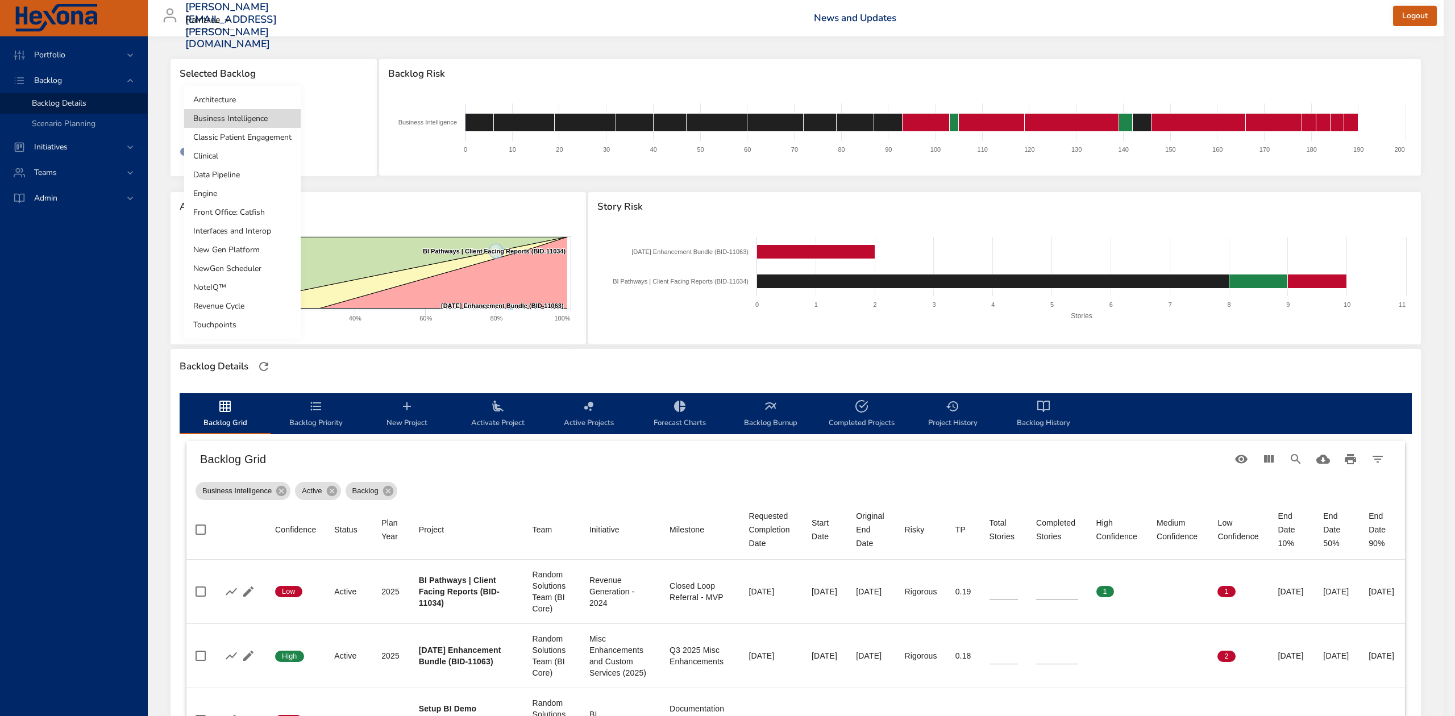
click at [283, 114] on body "Portfolio Backlog Backlog Details Scenario Planning Initiatives Teams Admin [PE…" at bounding box center [727, 358] width 1455 height 716
click at [244, 139] on li "Classic Patient Engagement" at bounding box center [242, 137] width 117 height 19
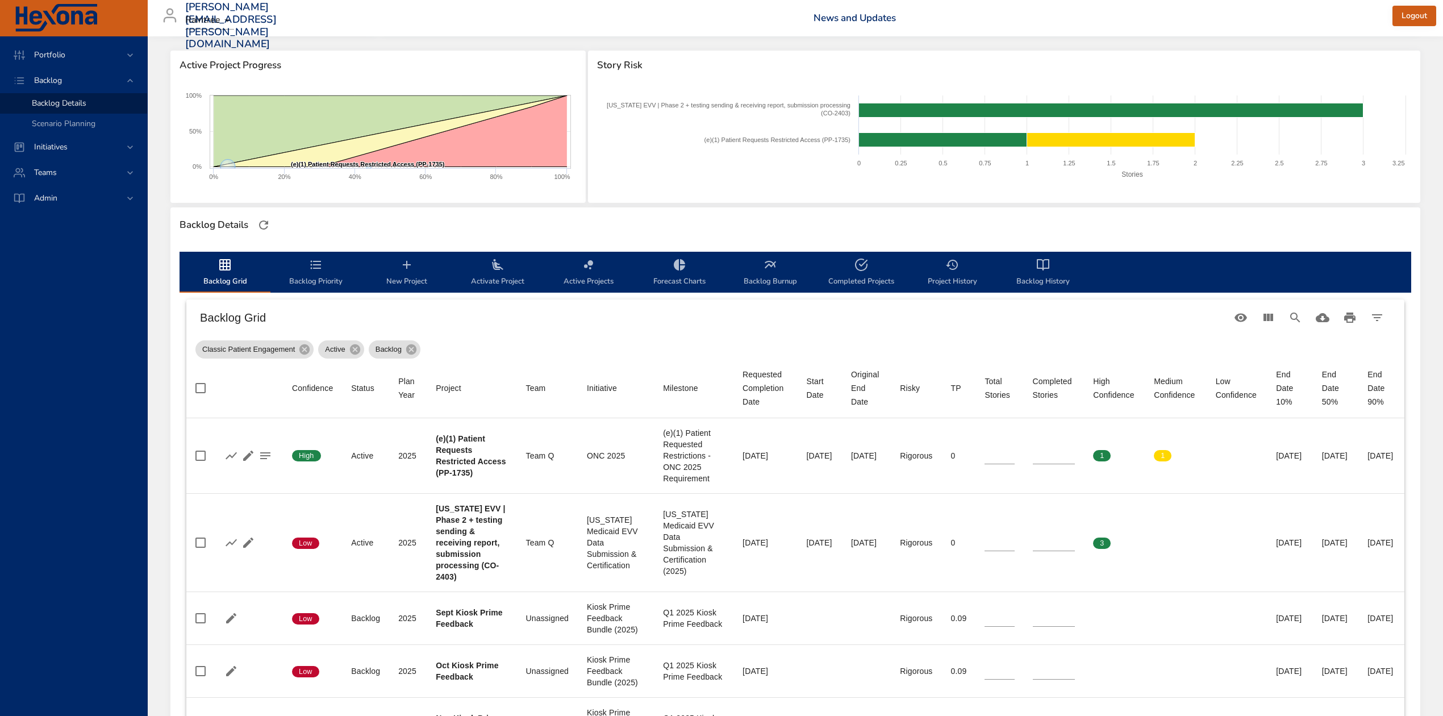
scroll to position [76, 0]
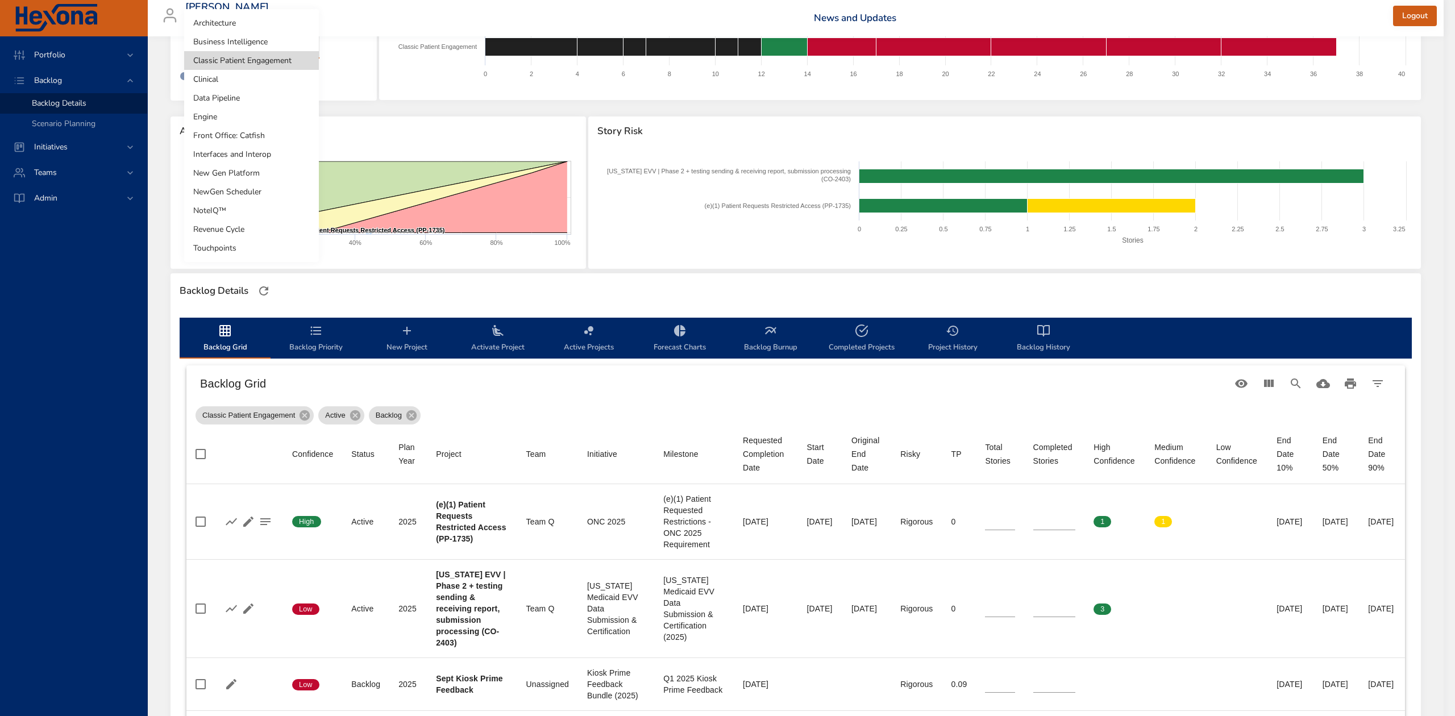
click at [301, 46] on body "Portfolio Backlog Backlog Details Scenario Planning Initiatives Teams Admin [PE…" at bounding box center [727, 282] width 1455 height 716
click at [747, 141] on div at bounding box center [727, 358] width 1455 height 716
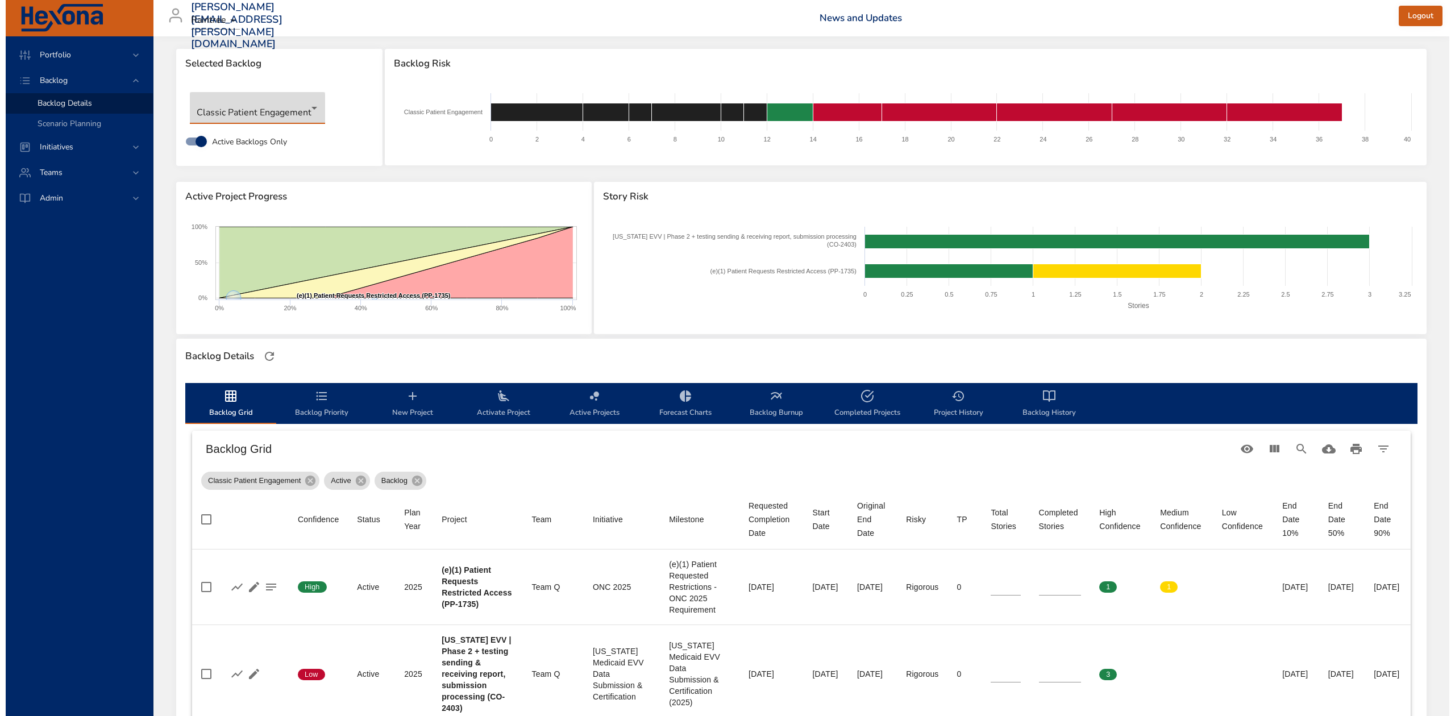
scroll to position [0, 0]
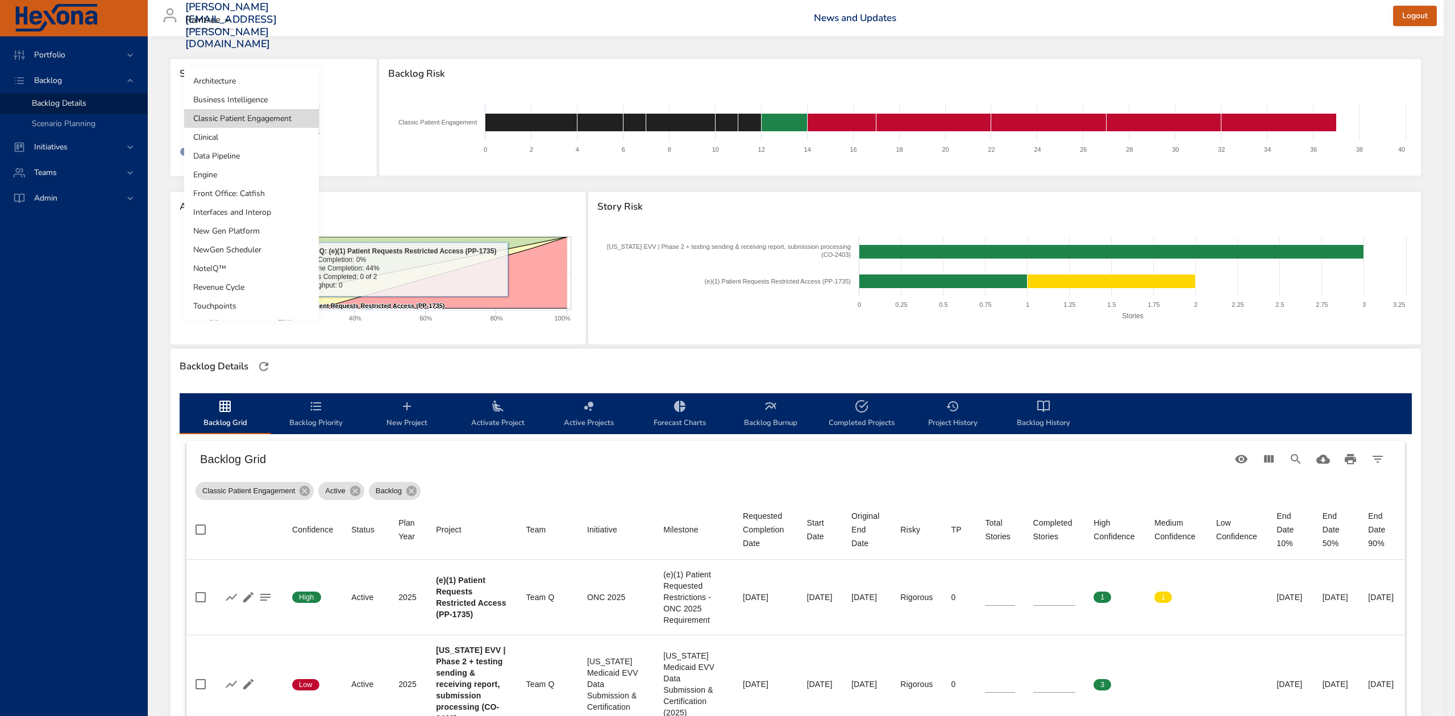
click at [277, 116] on body "Portfolio Backlog Backlog Details Scenario Planning Initiatives Teams Admin [PE…" at bounding box center [727, 358] width 1455 height 716
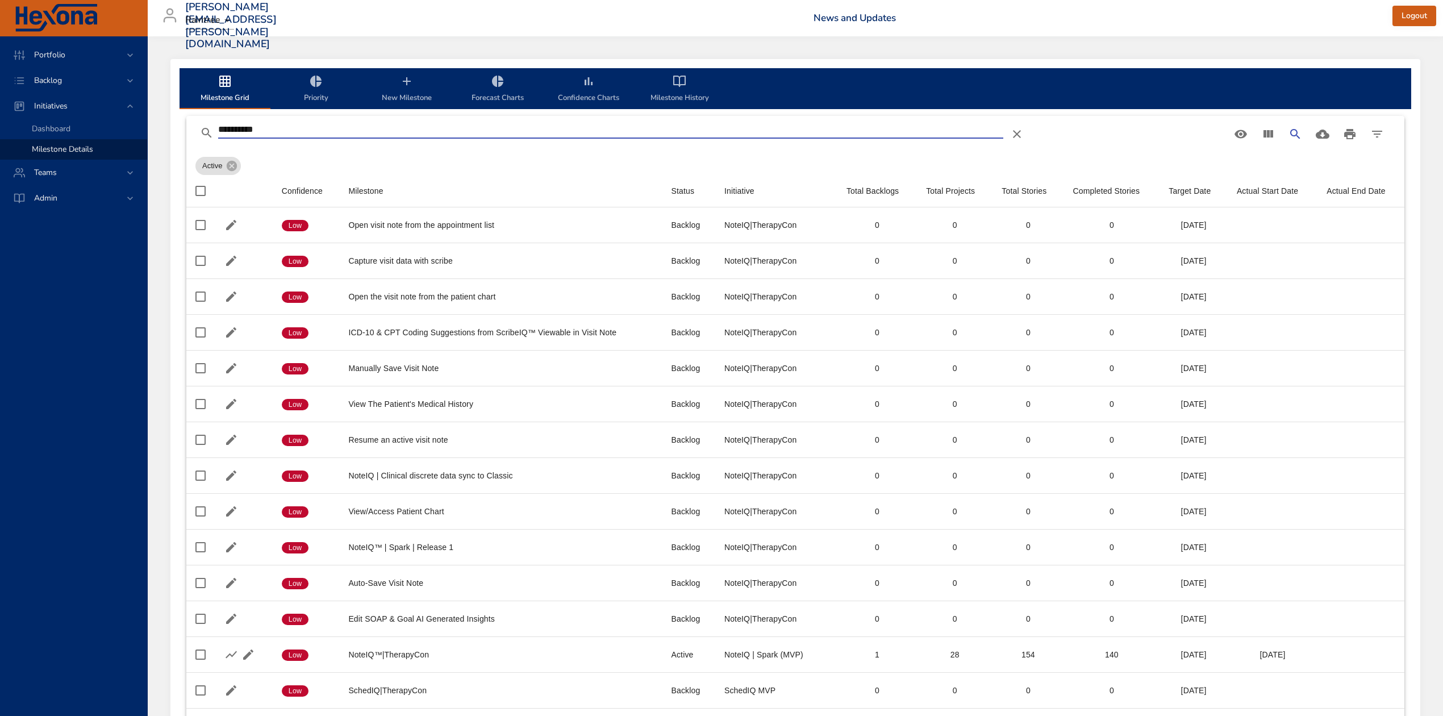
scroll to position [141, 0]
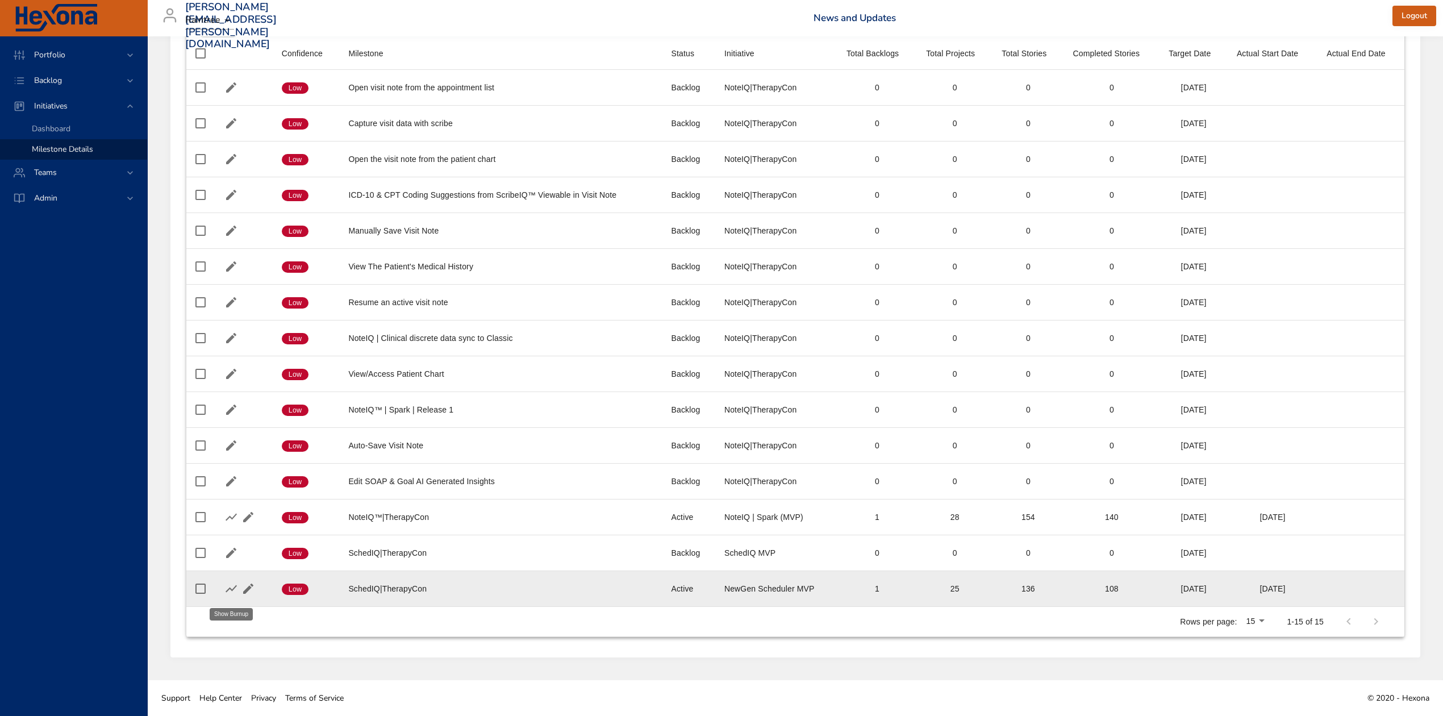
click at [227, 582] on icon "button" at bounding box center [231, 589] width 14 height 14
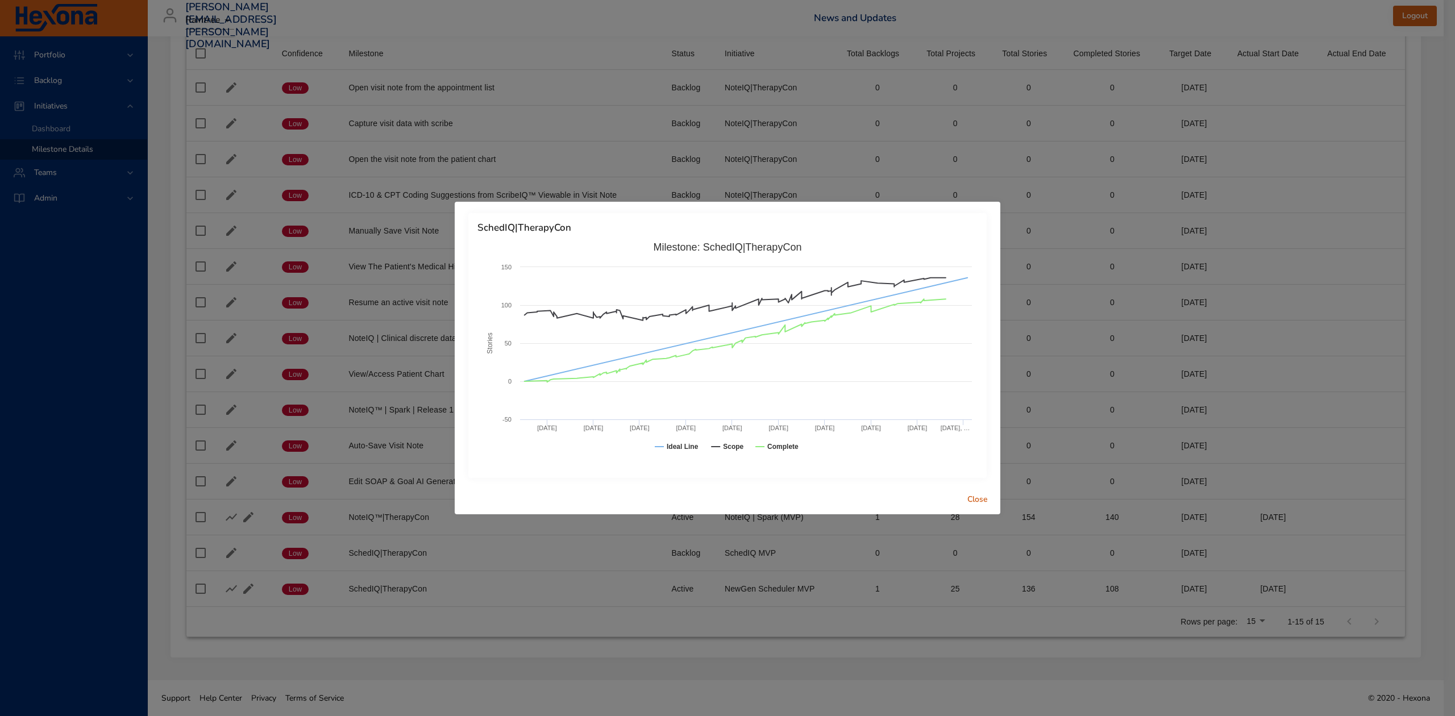
click at [980, 501] on span "Close" at bounding box center [977, 500] width 27 height 14
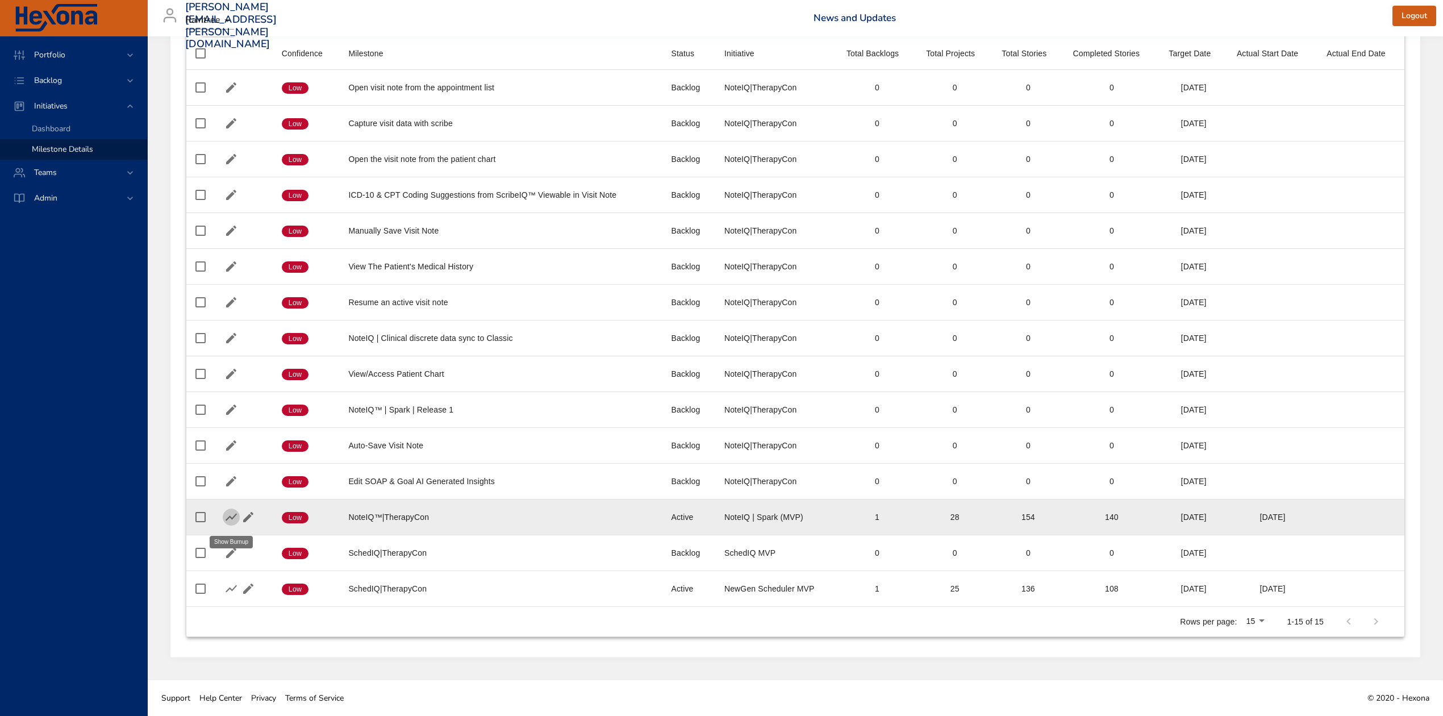
click at [228, 516] on icon "button" at bounding box center [231, 517] width 14 height 14
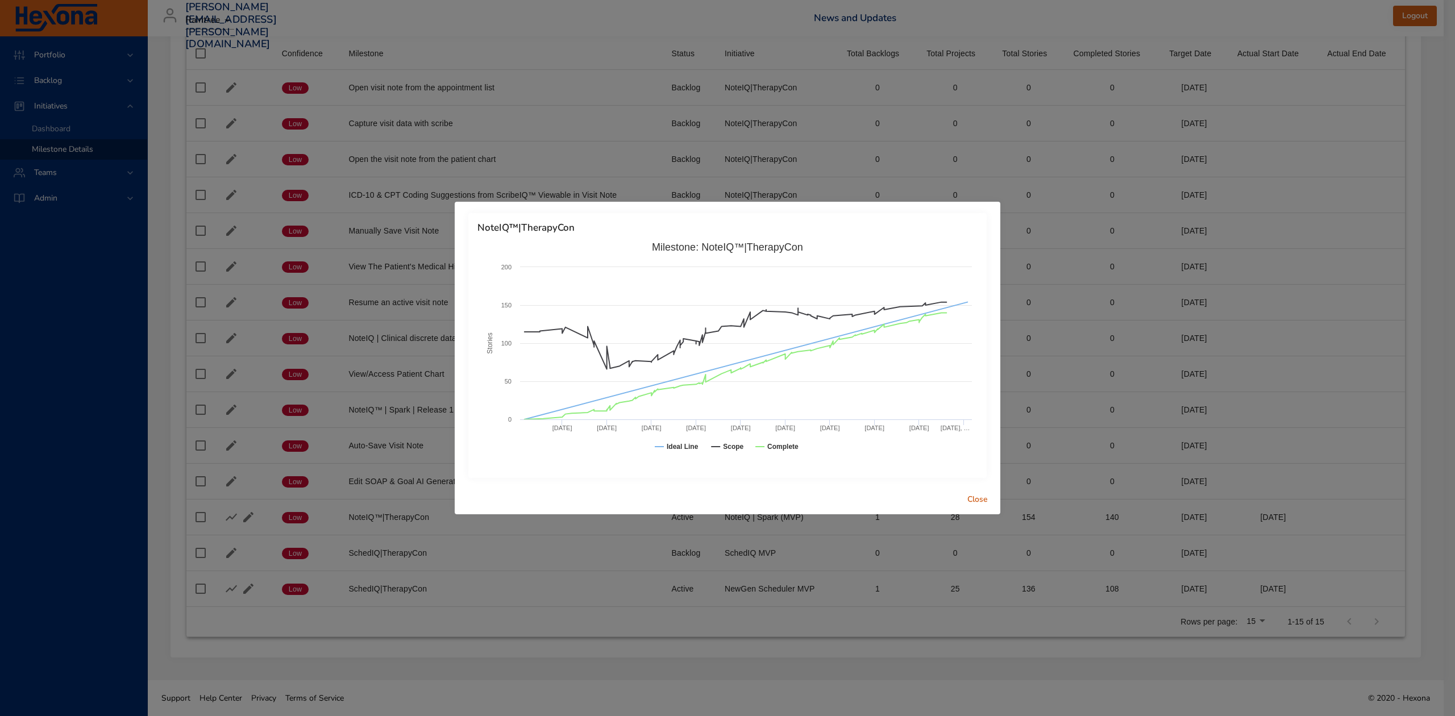
click at [983, 498] on span "Close" at bounding box center [977, 500] width 27 height 14
